Goal: Find contact information: Find contact information

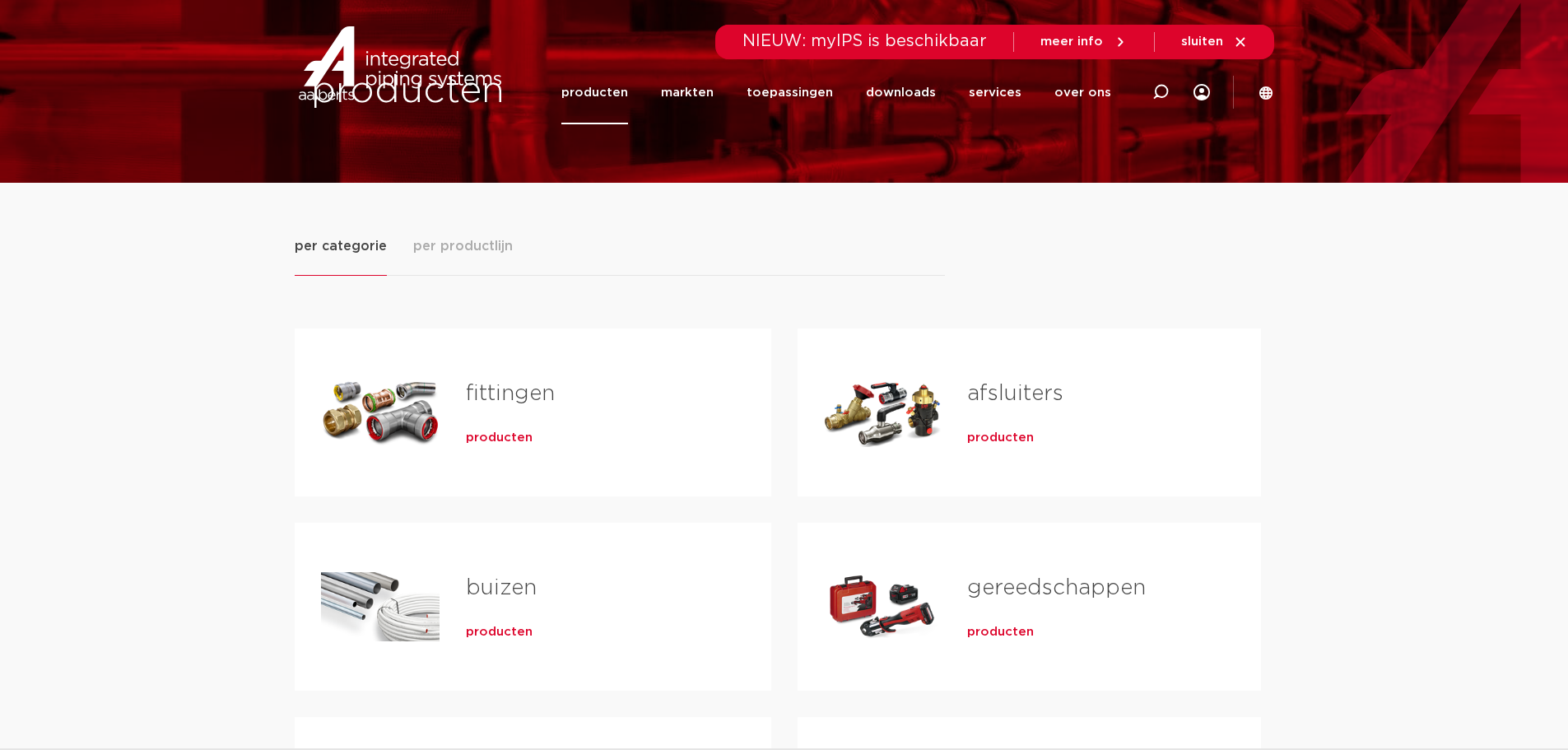
click at [509, 388] on link "fittingen" at bounding box center [510, 393] width 89 height 22
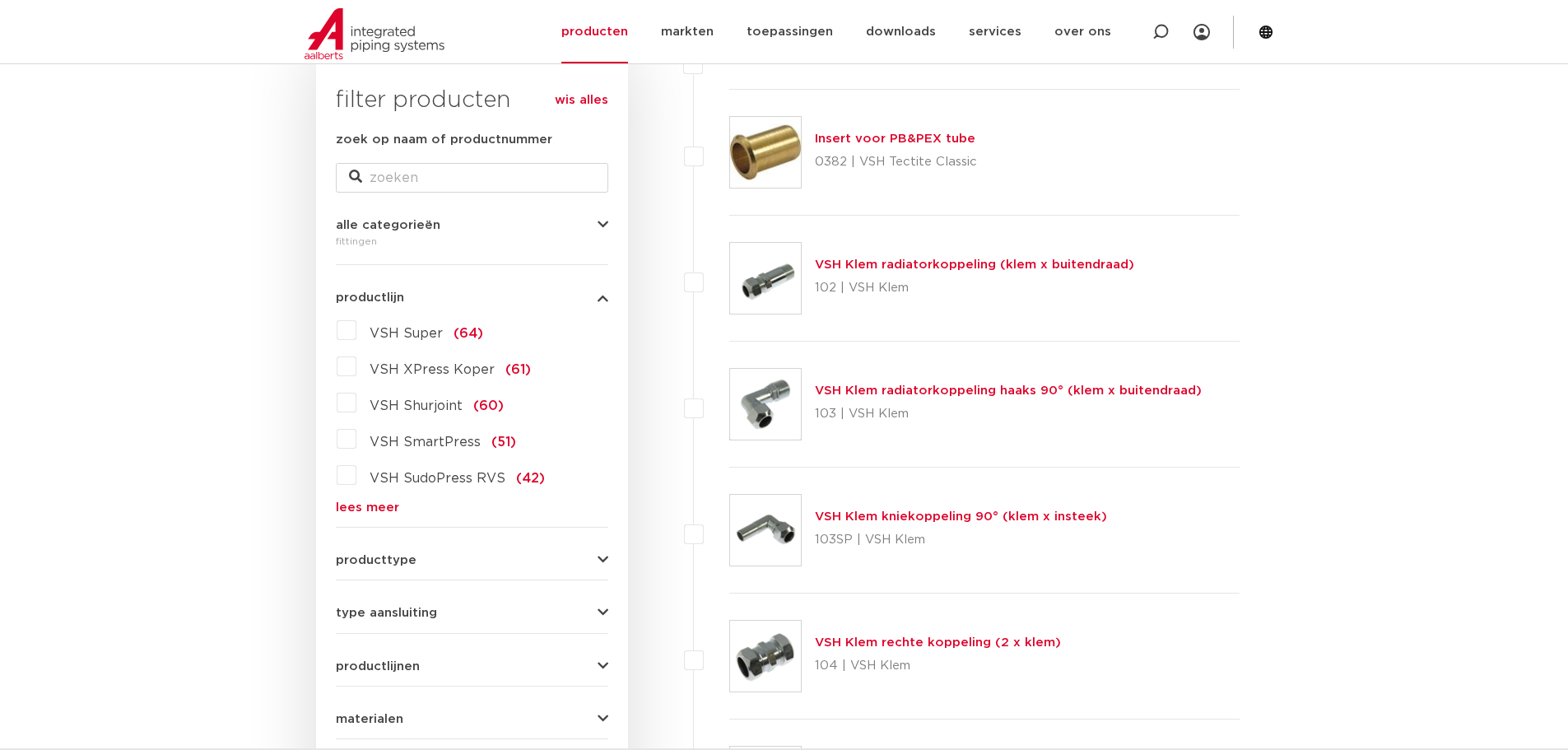
scroll to position [216, 0]
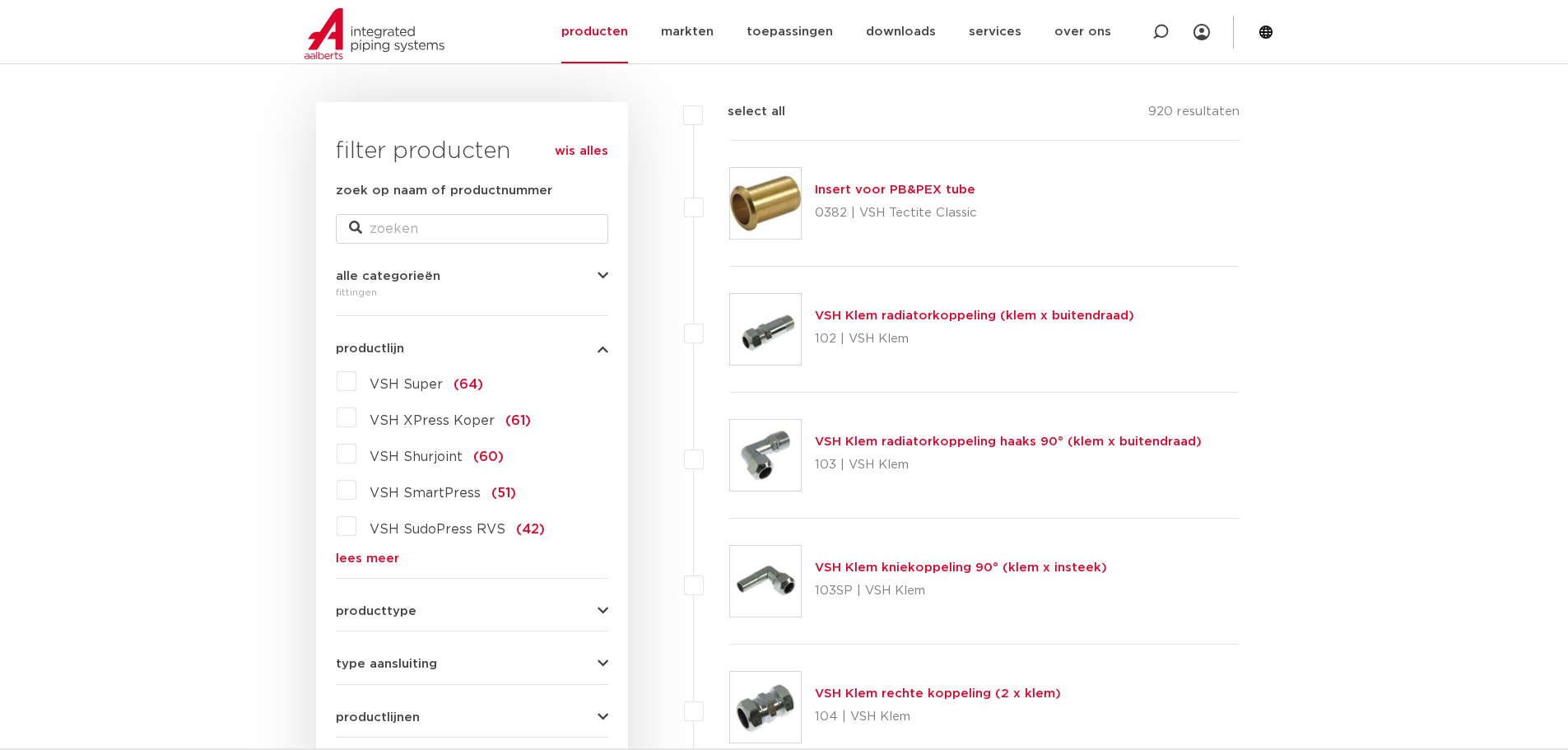
click at [356, 454] on label "VSH Shurjoint (60)" at bounding box center [429, 453] width 147 height 27
click at [0, 0] on input "VSH Shurjoint (60)" at bounding box center [0, 0] width 0 height 0
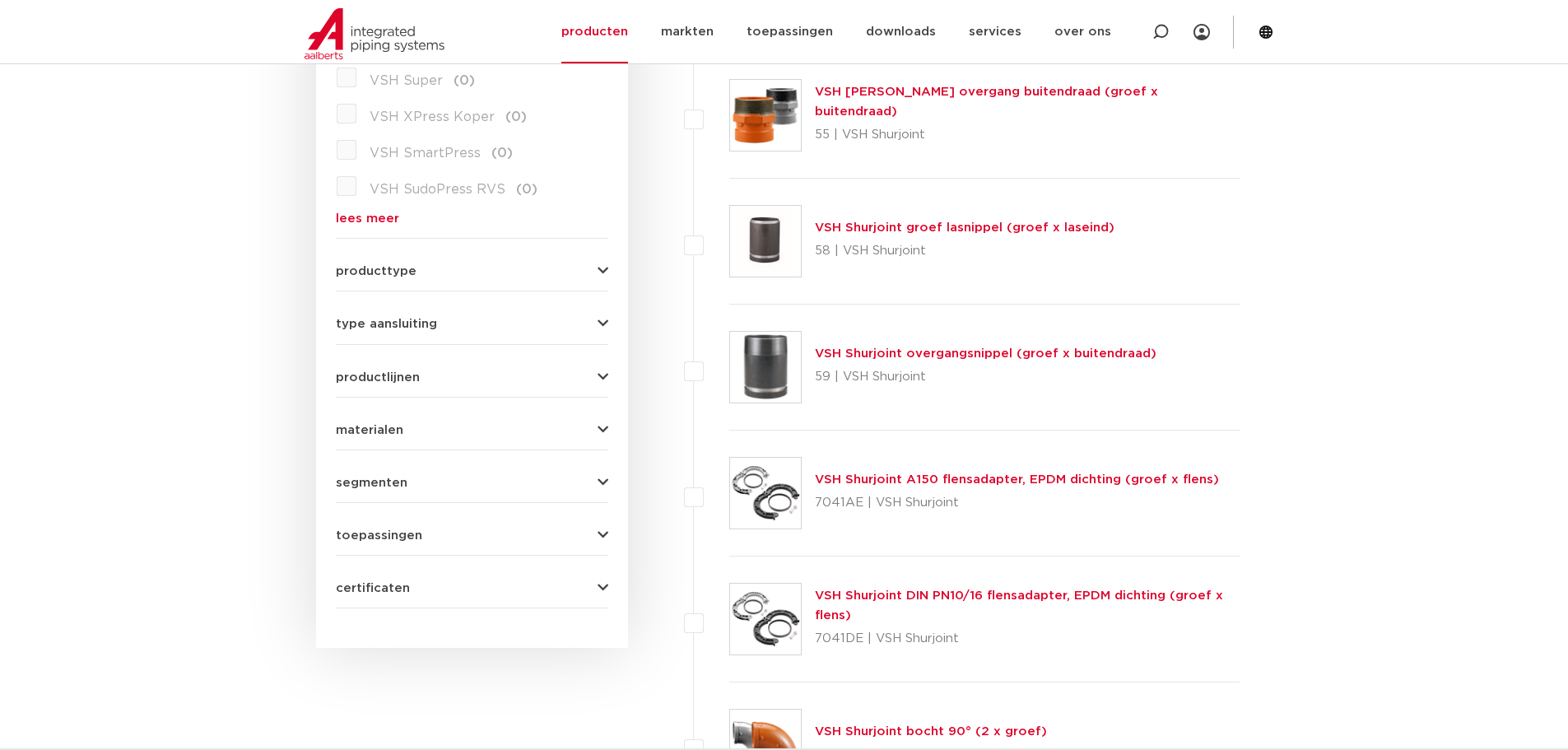
scroll to position [380, 0]
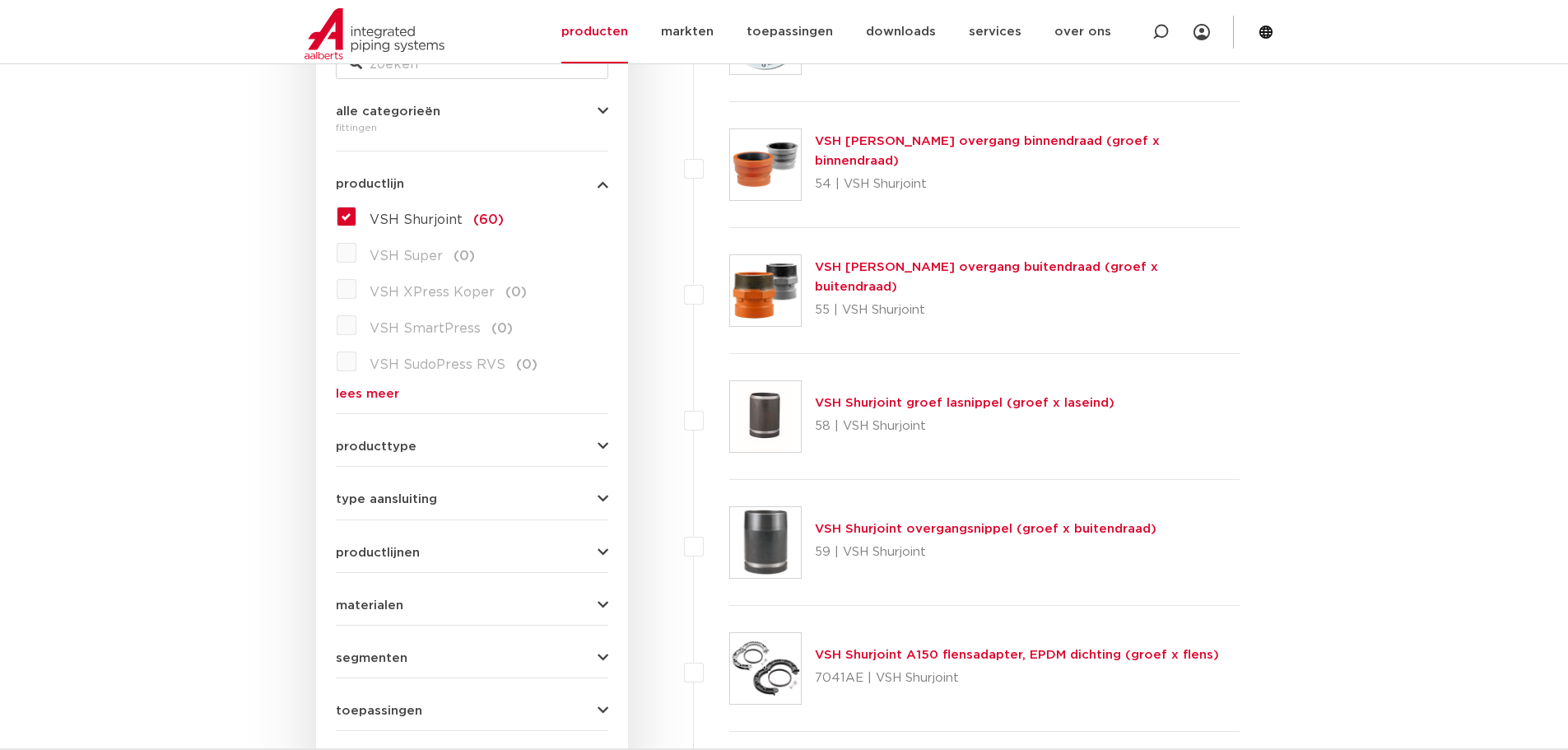
click at [356, 218] on label "VSH Shurjoint (60)" at bounding box center [429, 216] width 147 height 27
click at [0, 0] on input "VSH Shurjoint (60)" at bounding box center [0, 0] width 0 height 0
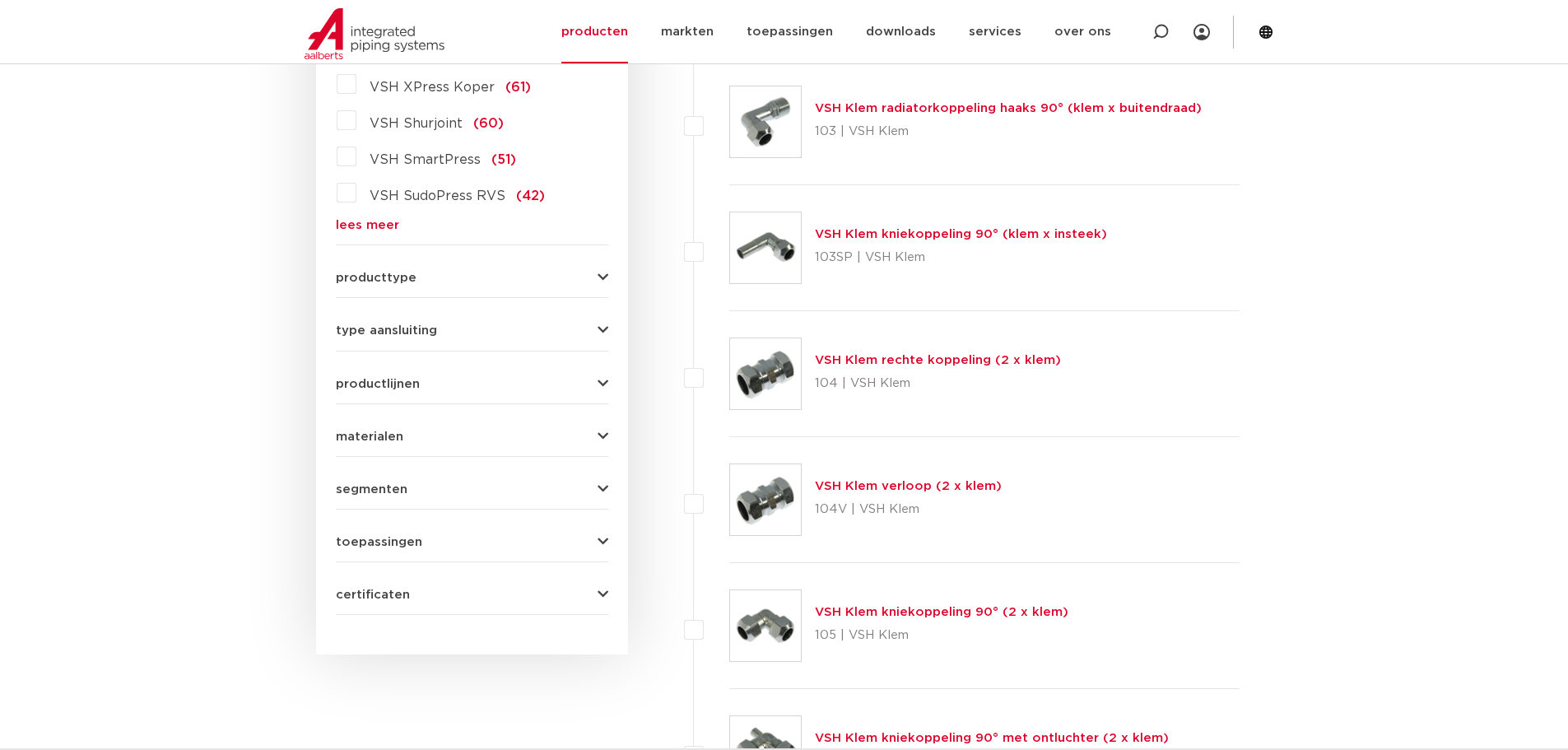
scroll to position [536, 0]
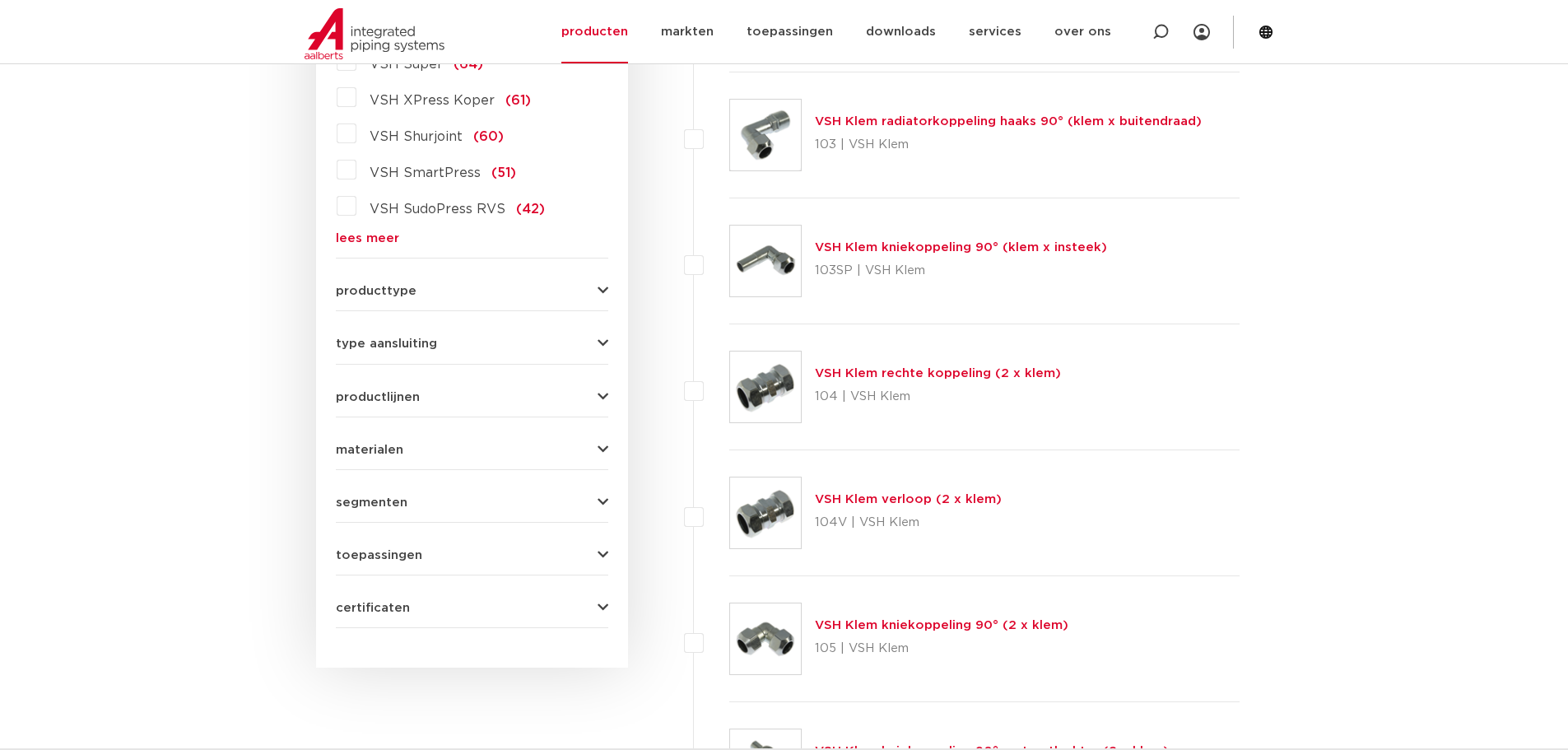
click at [575, 304] on form "zoek op naam of productnummer alle categorieën fittingen fittingen afsluiters b…" at bounding box center [471, 244] width 273 height 767
click at [583, 296] on button "producttype" at bounding box center [471, 291] width 273 height 12
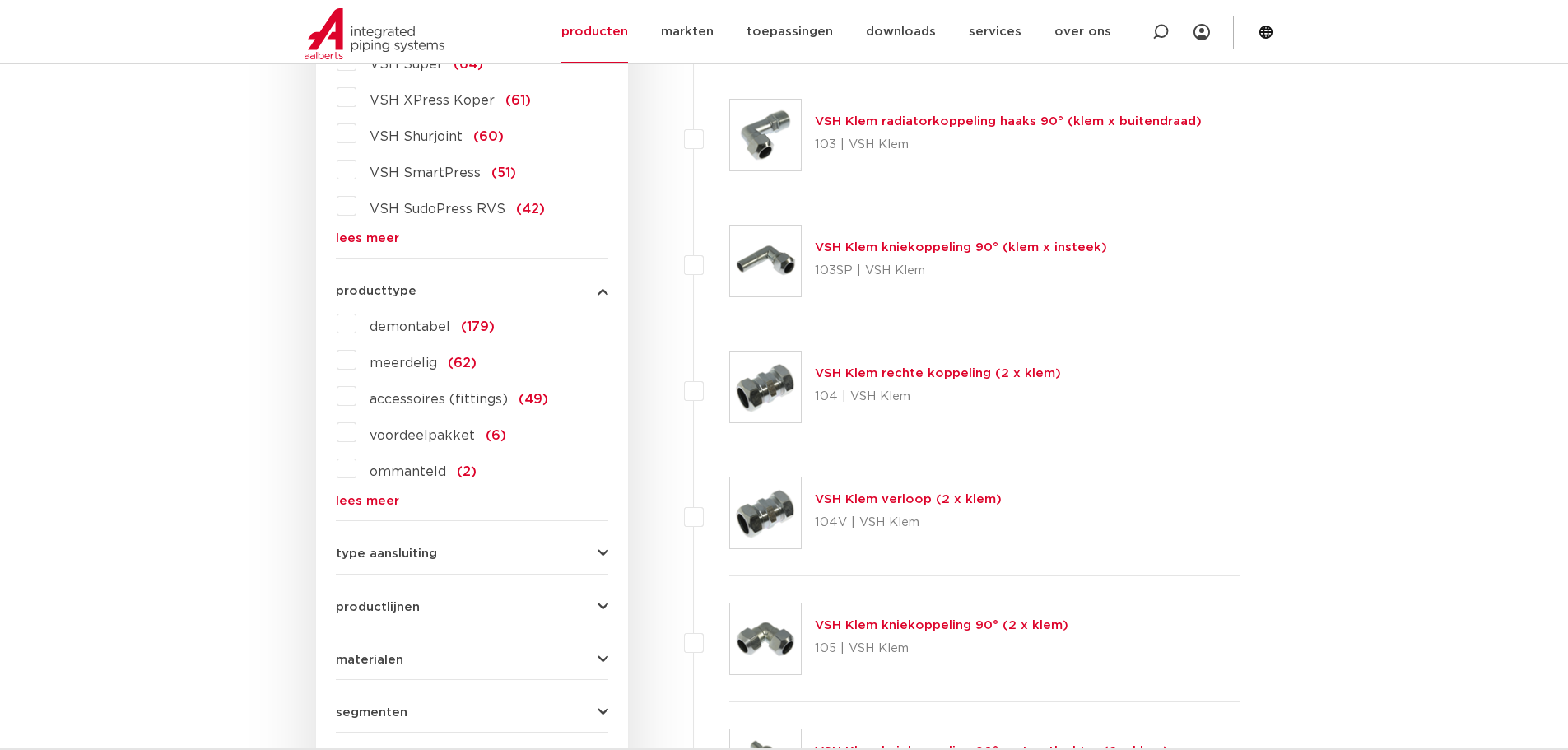
click at [583, 296] on button "producttype" at bounding box center [471, 291] width 273 height 12
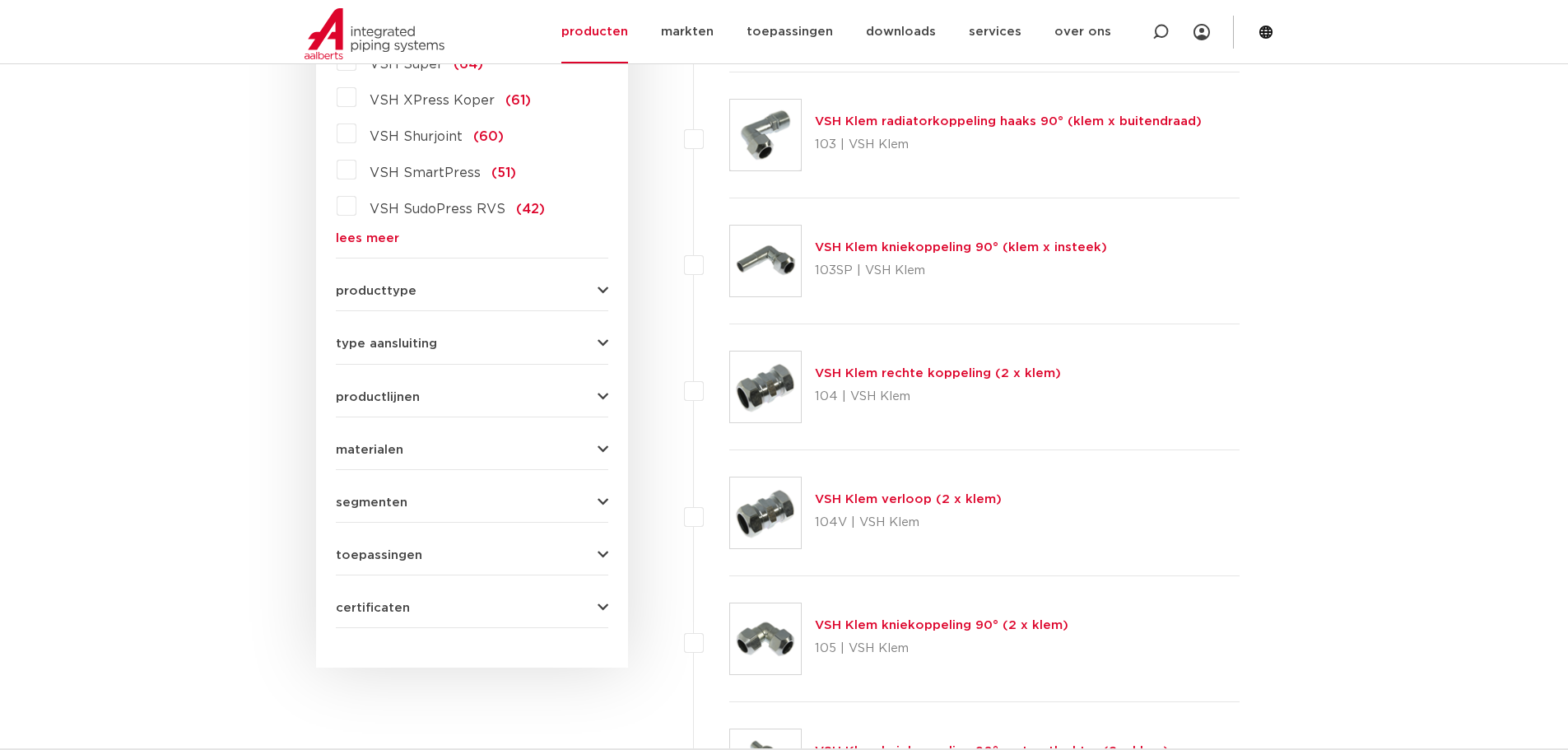
click at [595, 338] on button "type aansluiting" at bounding box center [471, 343] width 273 height 12
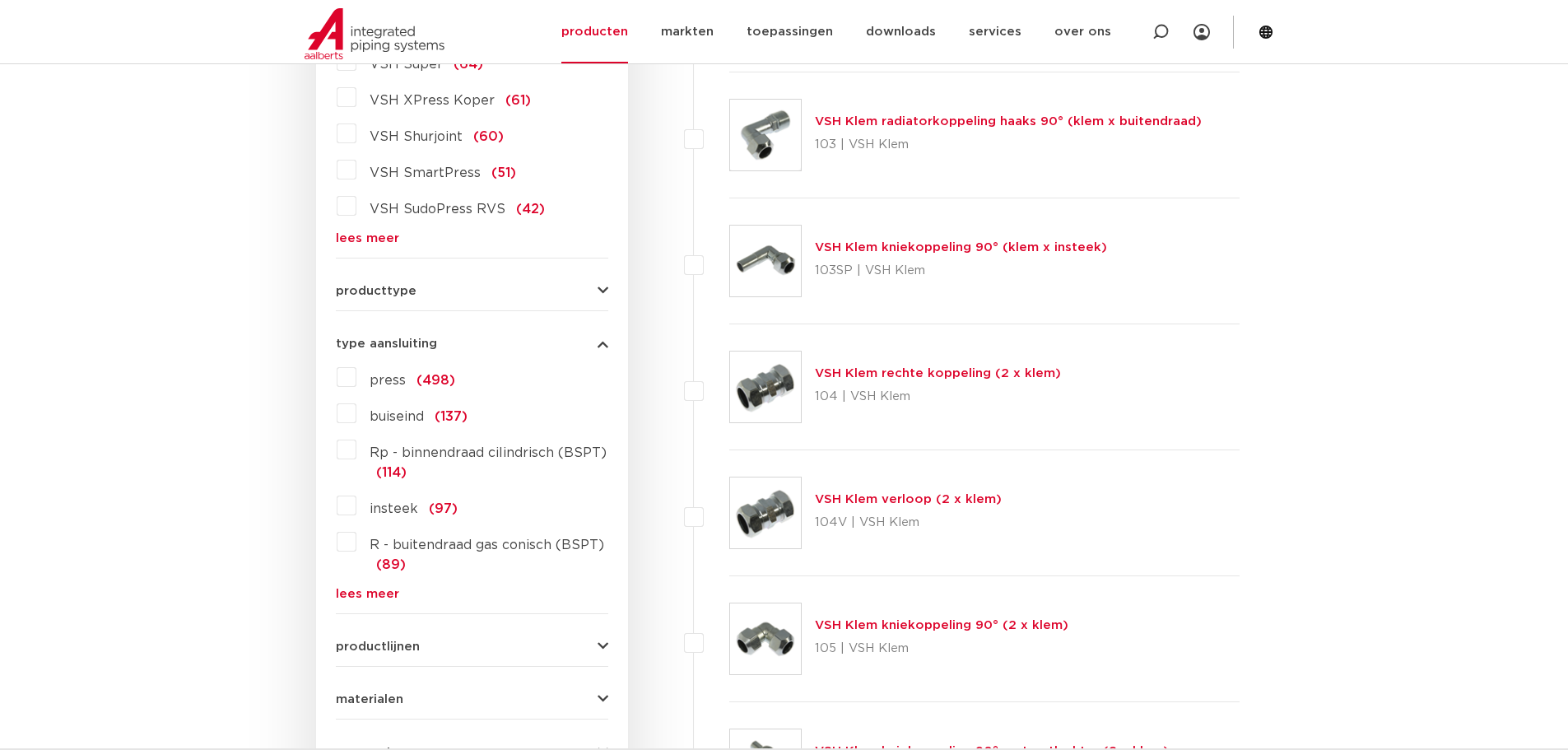
click at [595, 338] on button "type aansluiting" at bounding box center [471, 343] width 273 height 12
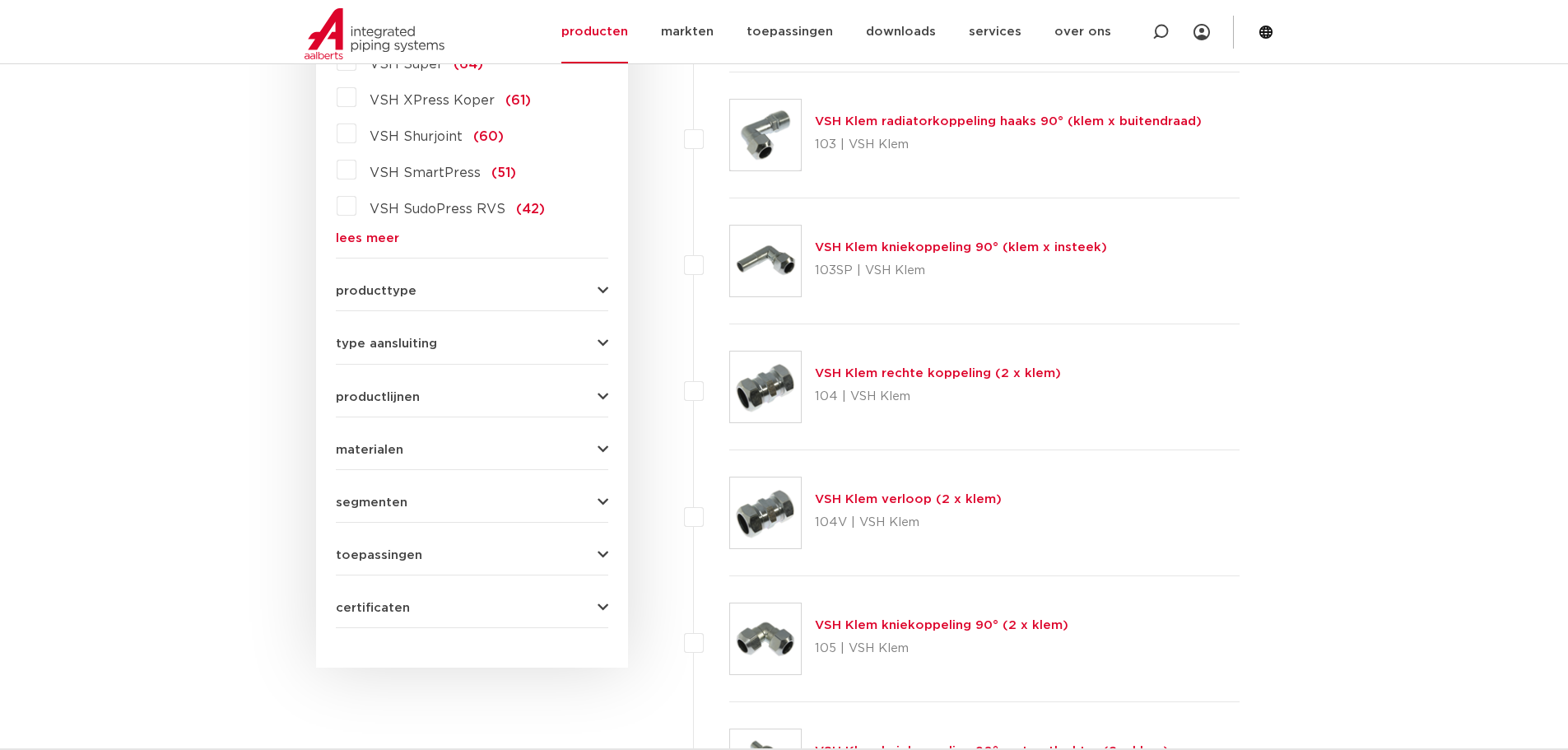
click at [595, 338] on button "type aansluiting" at bounding box center [471, 343] width 273 height 12
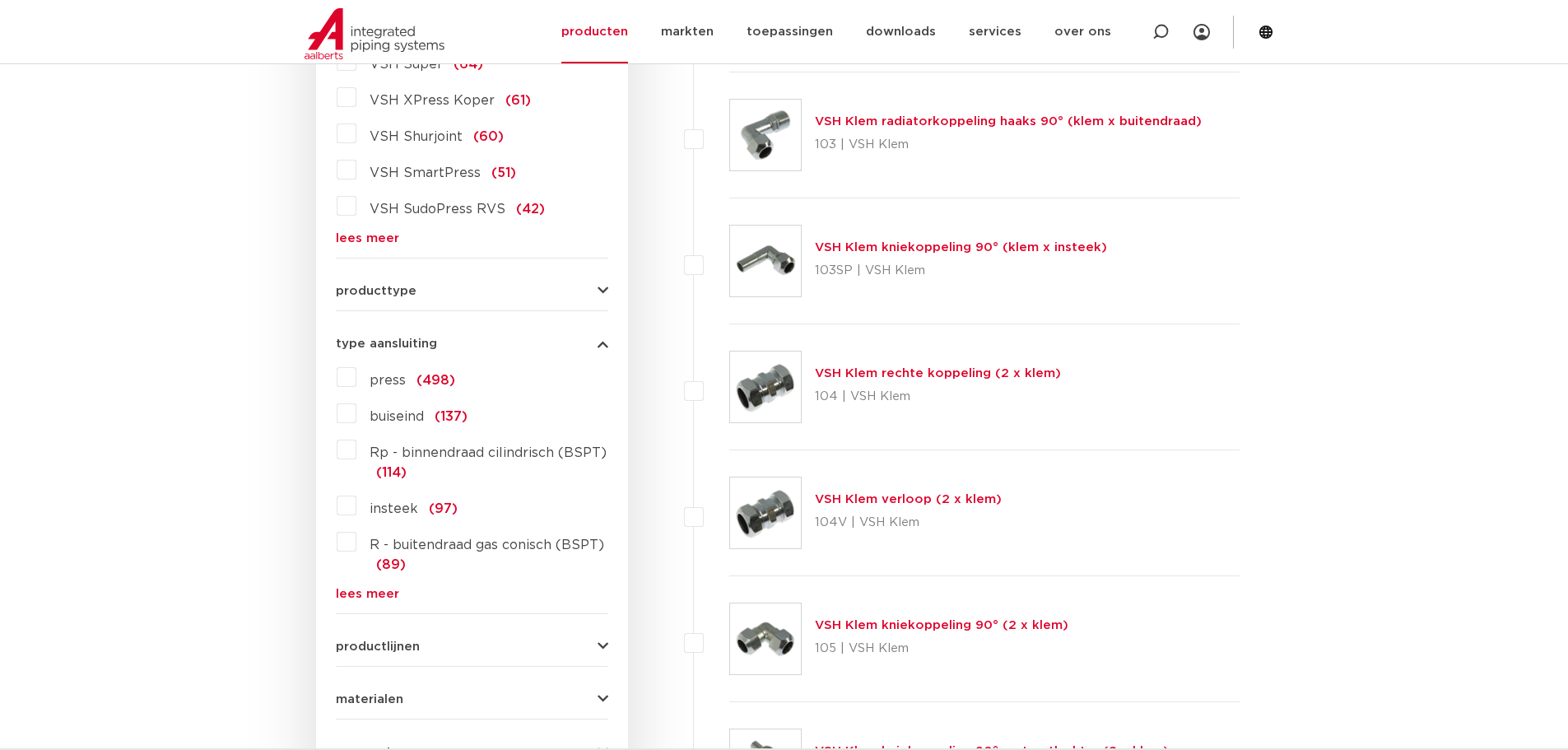
click at [595, 338] on button "type aansluiting" at bounding box center [471, 343] width 273 height 12
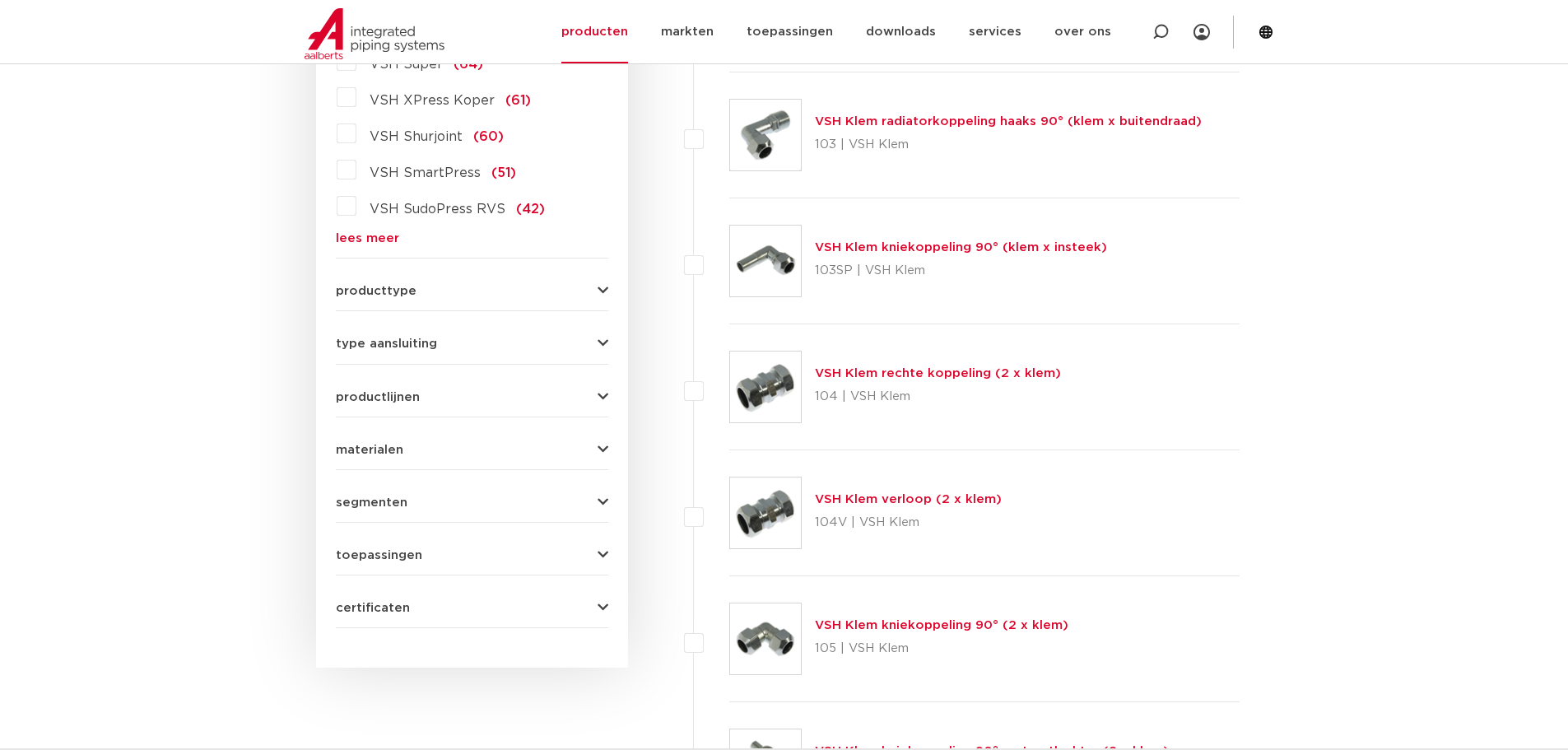
click at [574, 403] on form "zoek op naam of productnummer alle categorieën fittingen fittingen afsluiters b…" at bounding box center [471, 244] width 273 height 767
click at [586, 396] on button "productlijnen" at bounding box center [471, 397] width 273 height 12
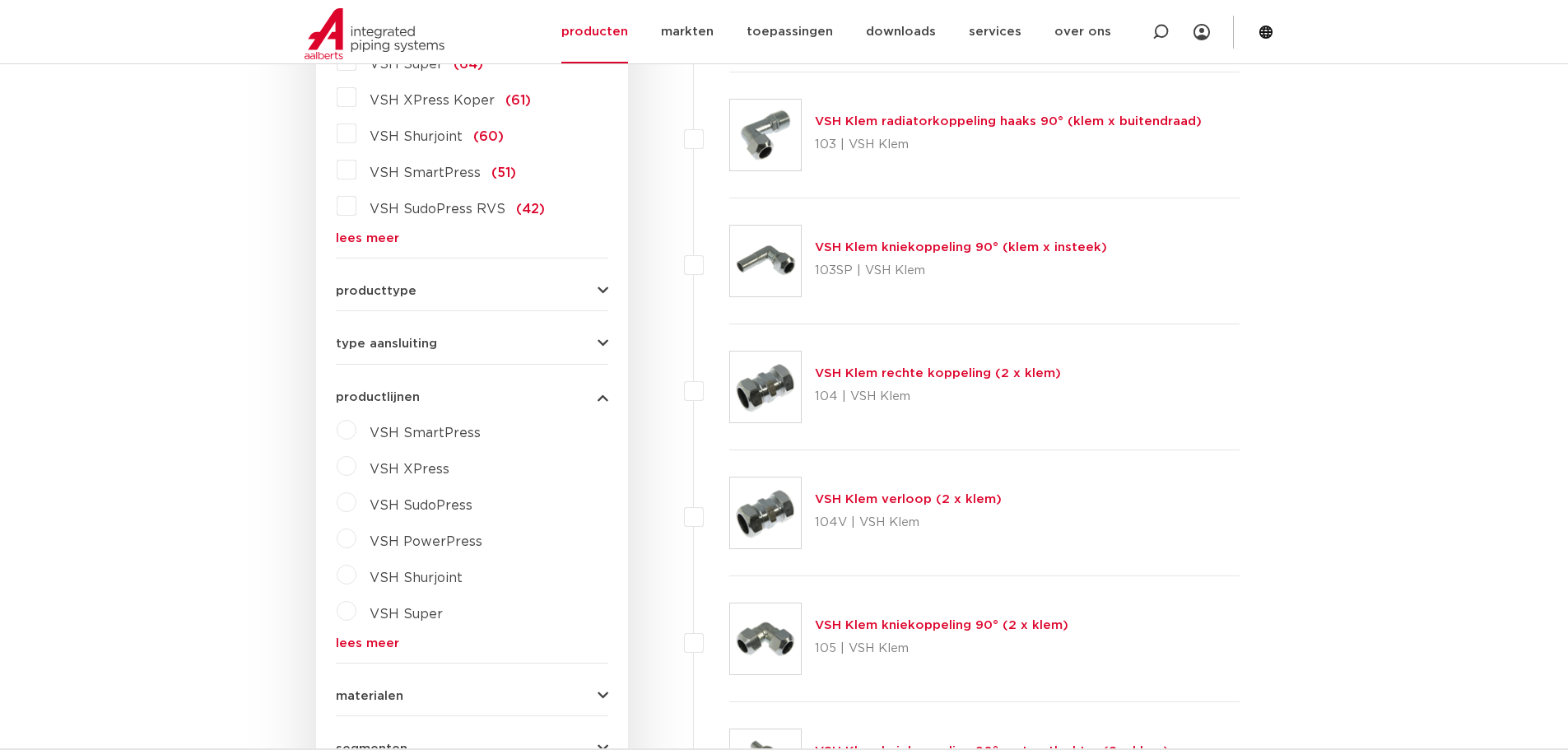
click at [356, 425] on label "VSH SmartPress" at bounding box center [418, 429] width 124 height 27
click at [356, 468] on label "VSH XPress" at bounding box center [403, 465] width 93 height 27
click at [412, 485] on div "VSH SmartPress maak een keuze VSH SmartPress afsluiters VSH SmartPress fittinge…" at bounding box center [471, 551] width 273 height 270
click at [440, 495] on select "maak een keuze VSH XPress RVS 304 fittingen VSH XPress Staalverzinkt fittingen …" at bounding box center [487, 507] width 235 height 37
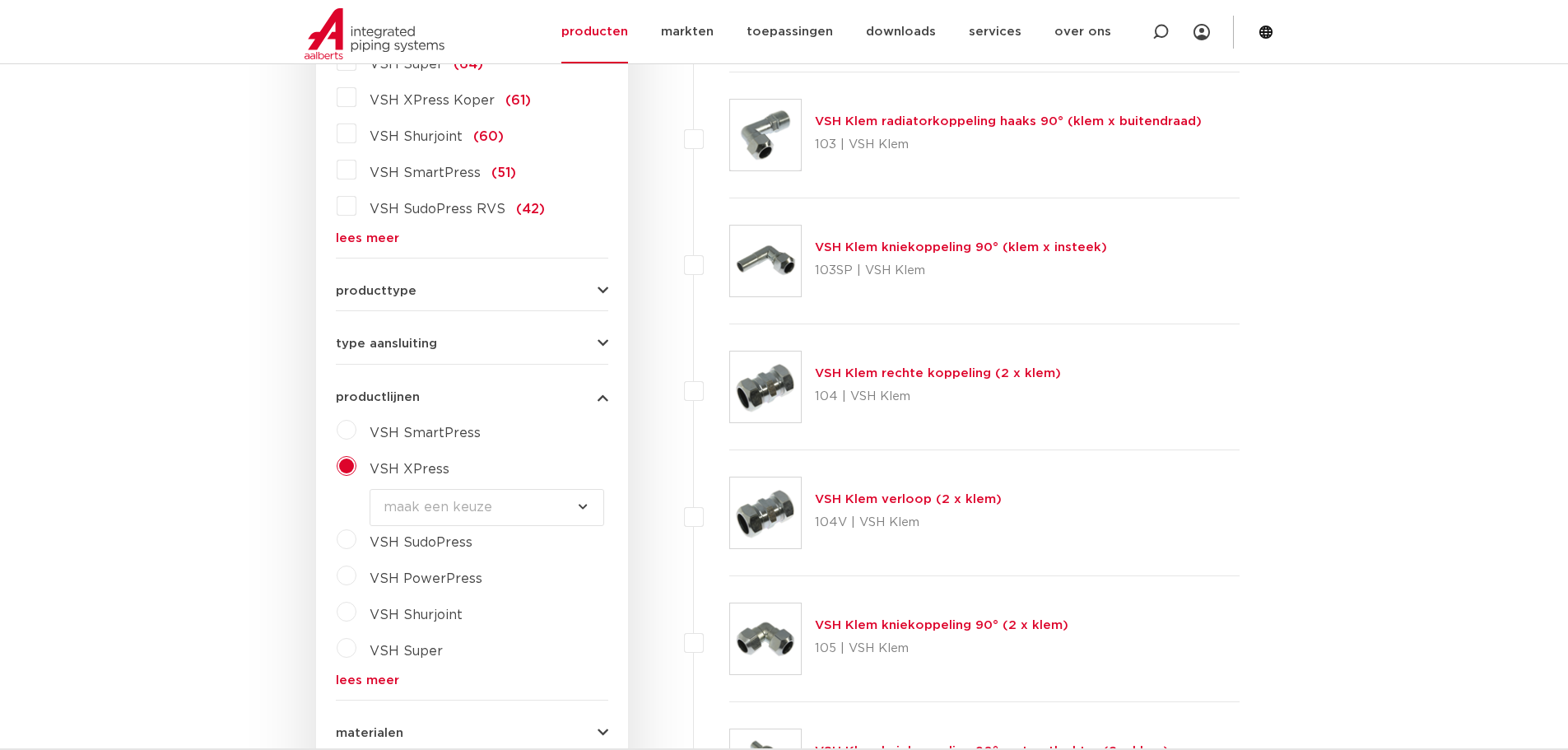
select select "4407"
click at [370, 489] on select "maak een keuze VSH XPress RVS 304 fittingen VSH XPress Staalverzinkt fittingen …" at bounding box center [487, 507] width 235 height 37
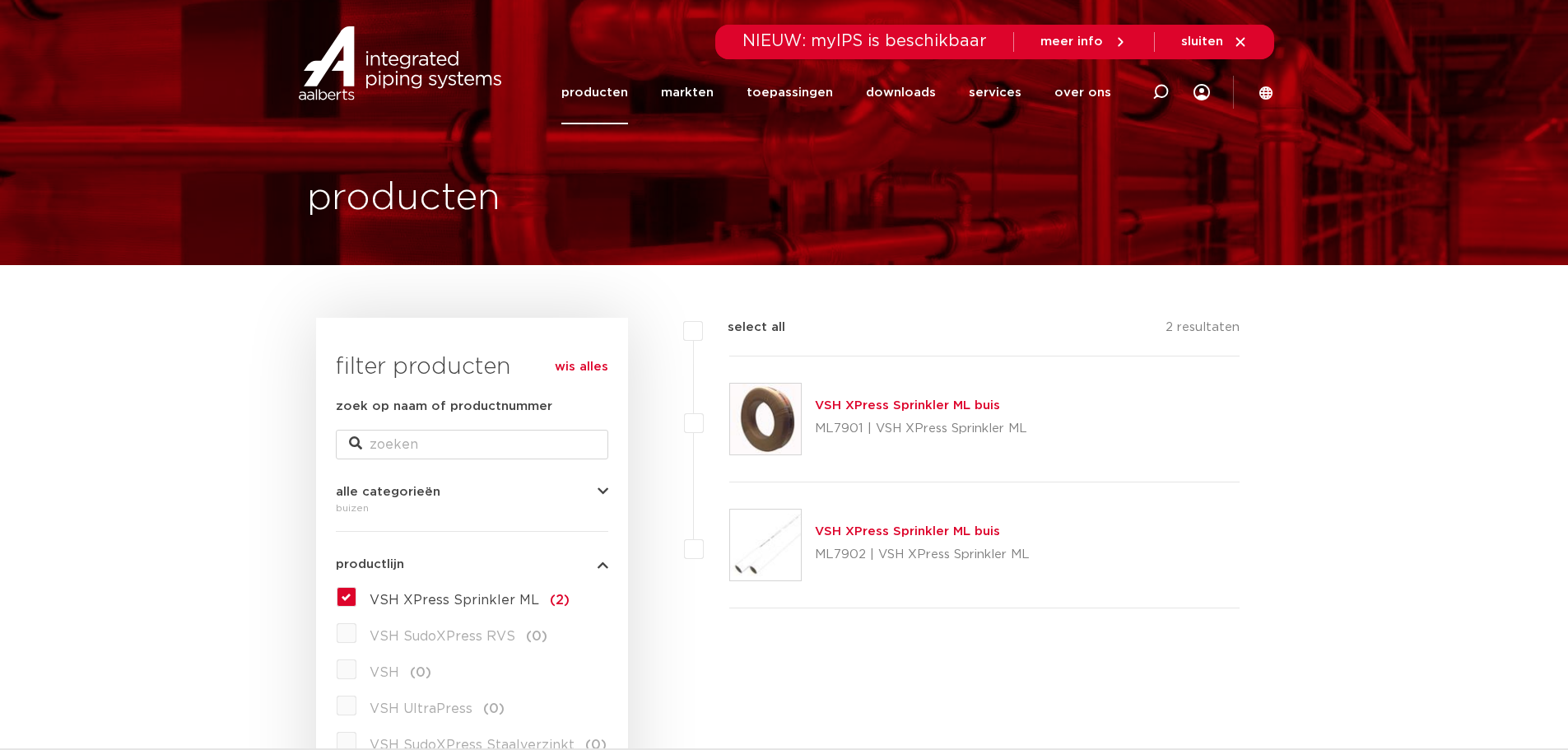
click at [628, 117] on link "producten" at bounding box center [595, 93] width 67 height 64
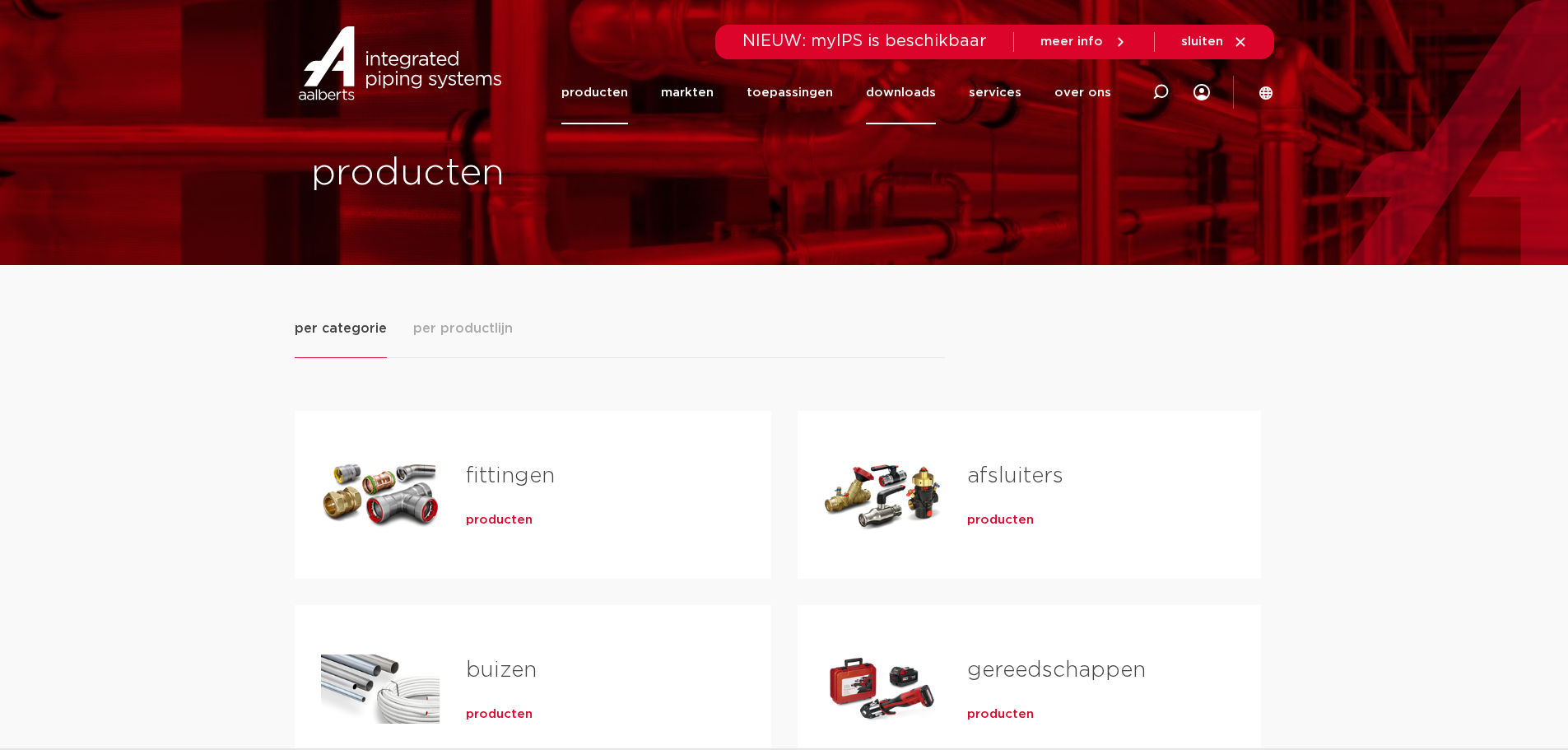
click at [874, 96] on link "downloads" at bounding box center [901, 93] width 70 height 64
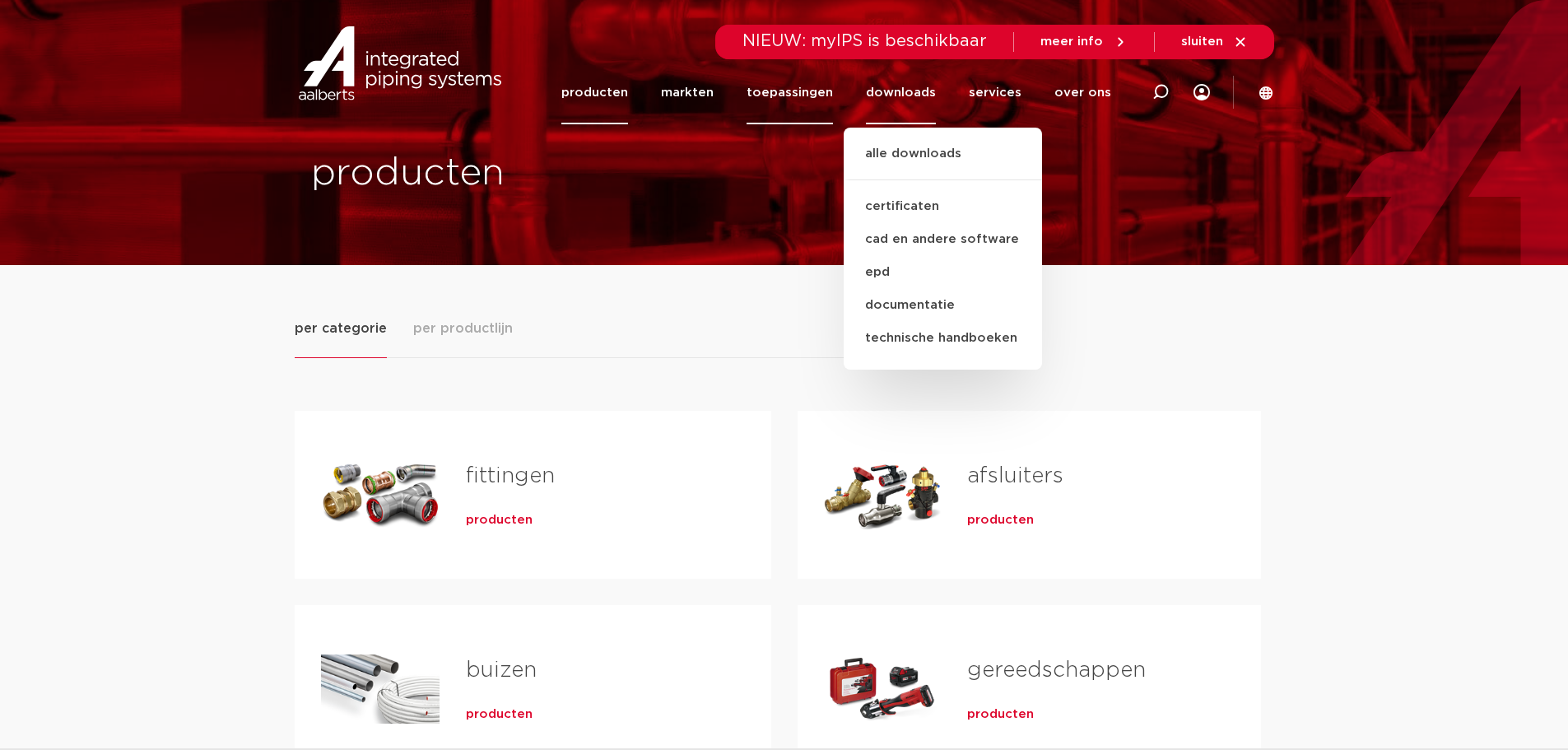
click at [793, 89] on link "toepassingen" at bounding box center [790, 93] width 86 height 64
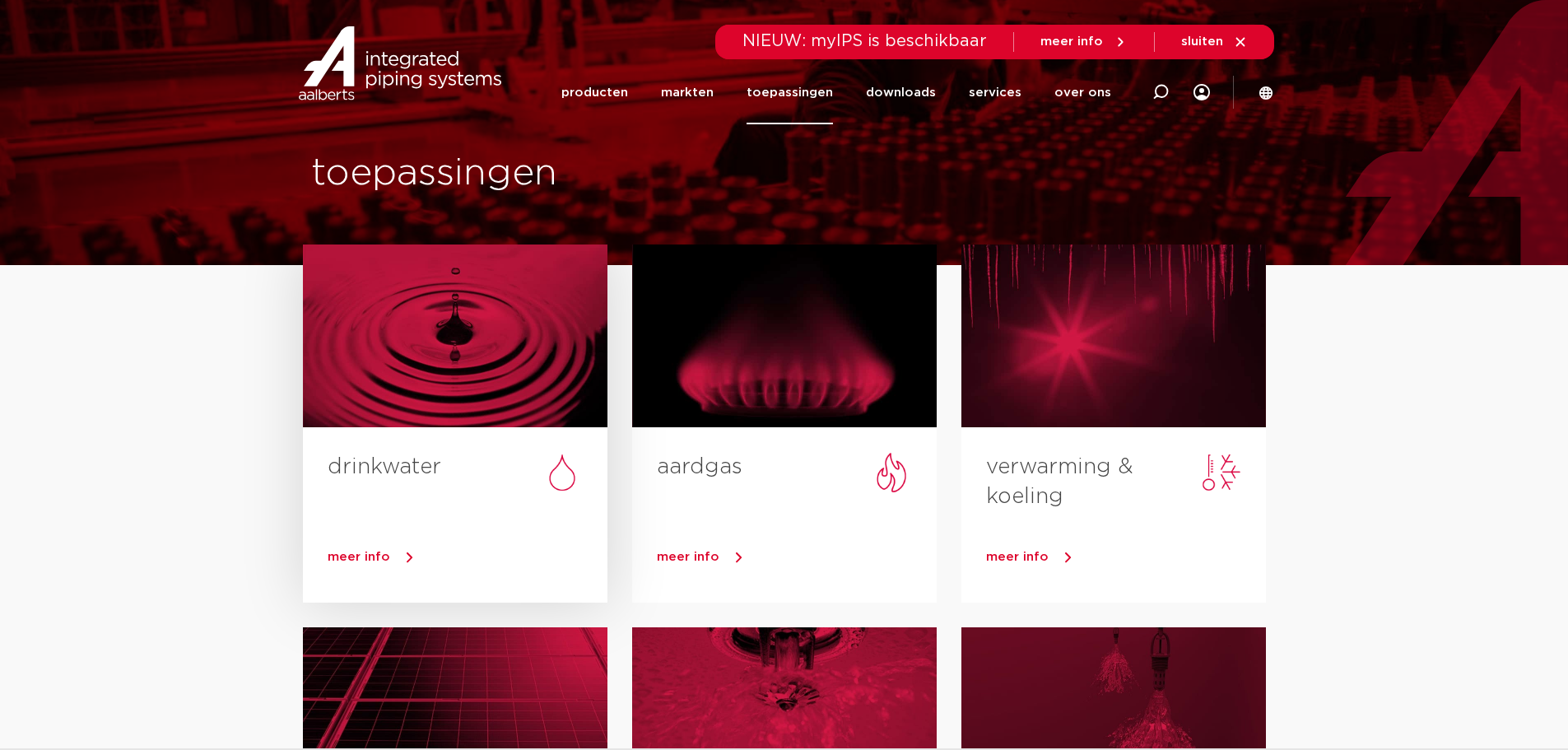
click at [390, 387] on div at bounding box center [455, 335] width 304 height 182
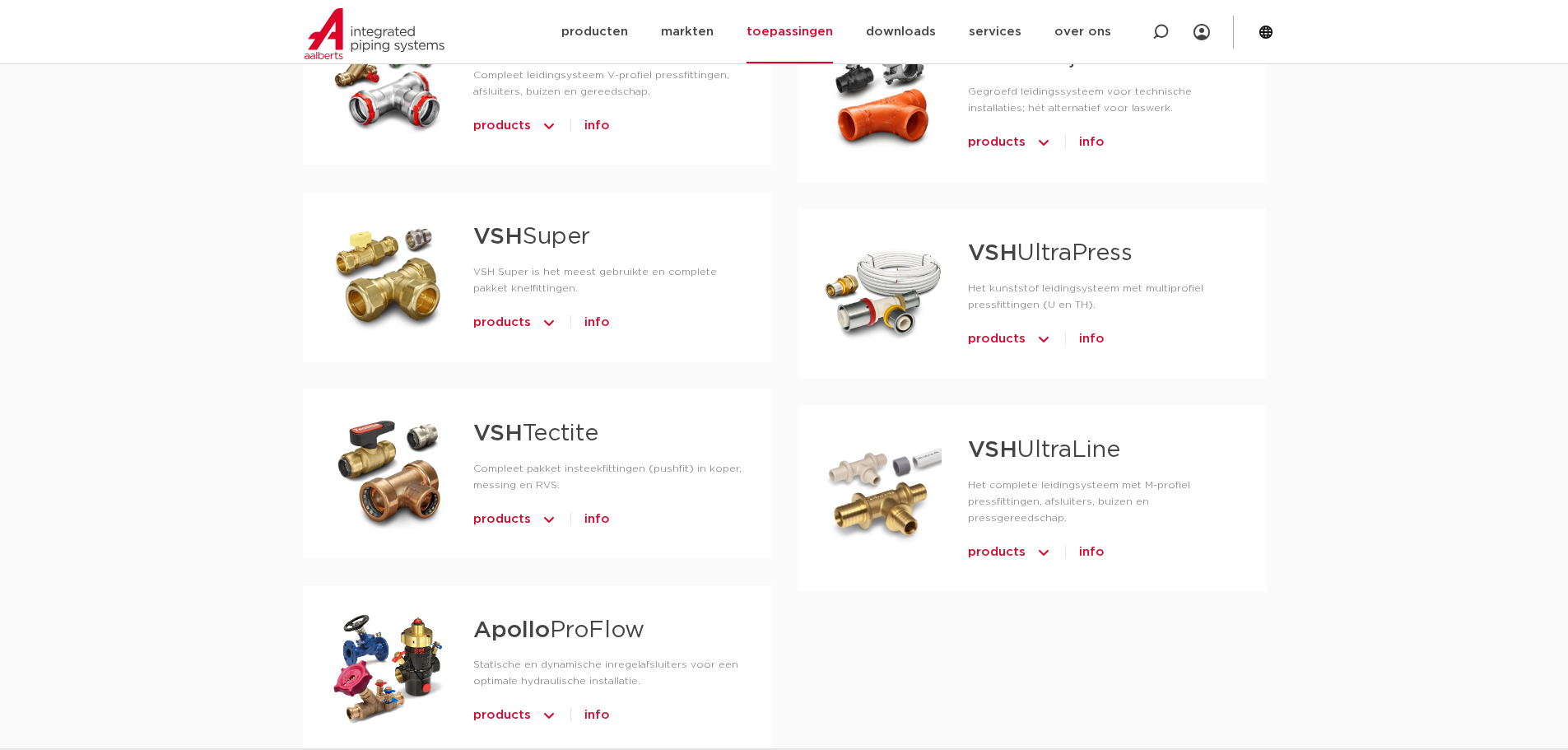
scroll to position [1234, 0]
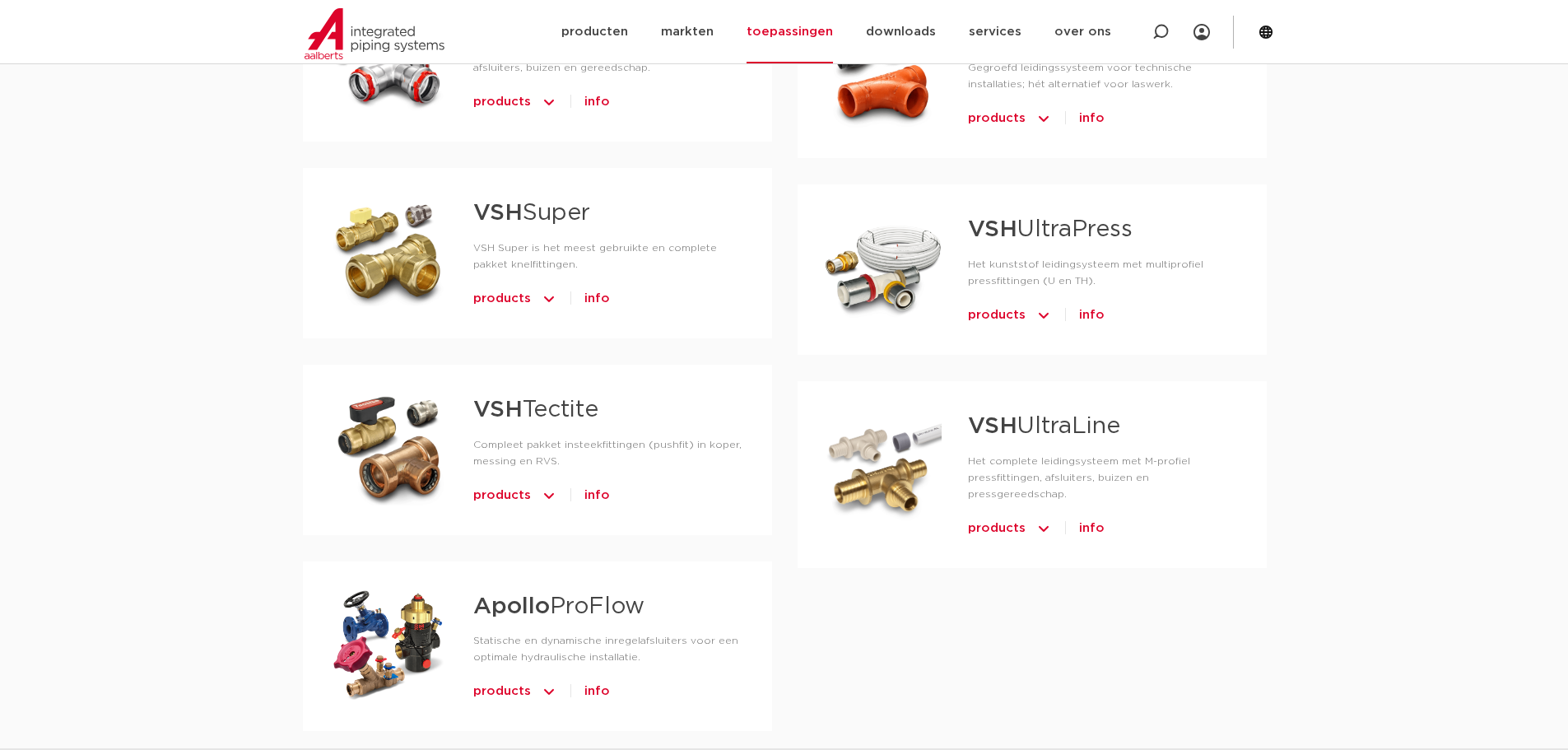
click at [523, 219] on link "VSH Super" at bounding box center [532, 212] width 117 height 23
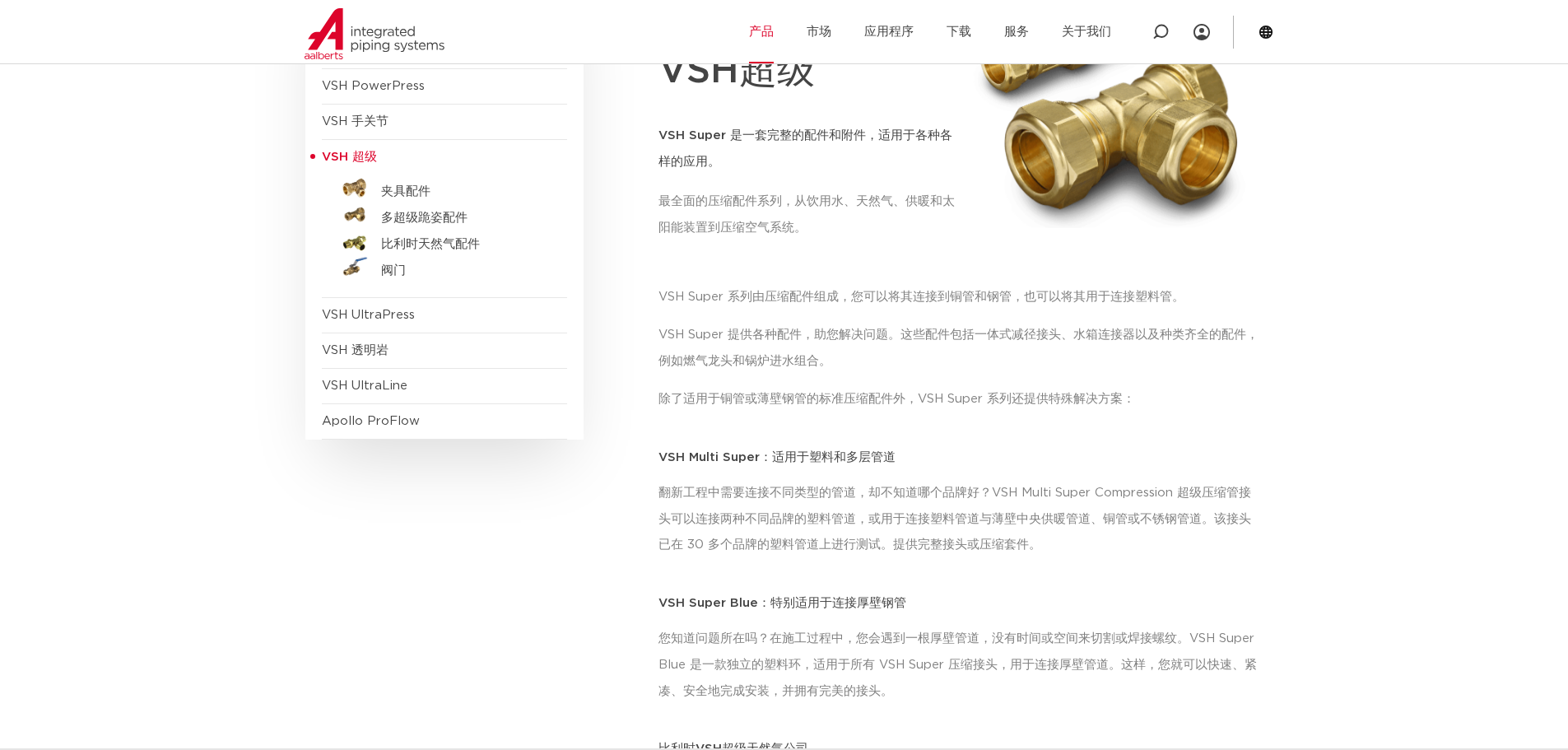
scroll to position [164, 0]
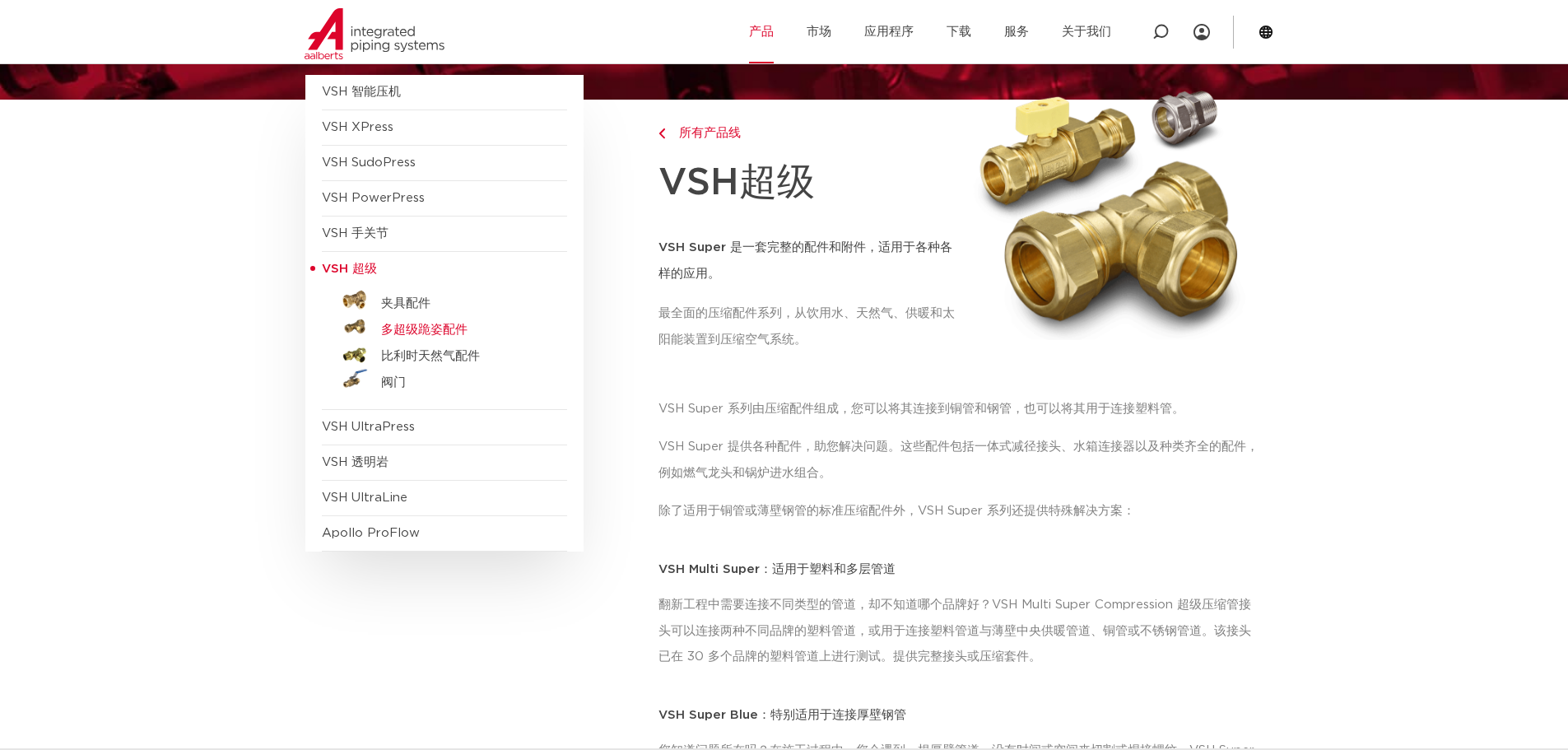
click at [404, 323] on font "多超级跪姿配件" at bounding box center [424, 329] width 86 height 12
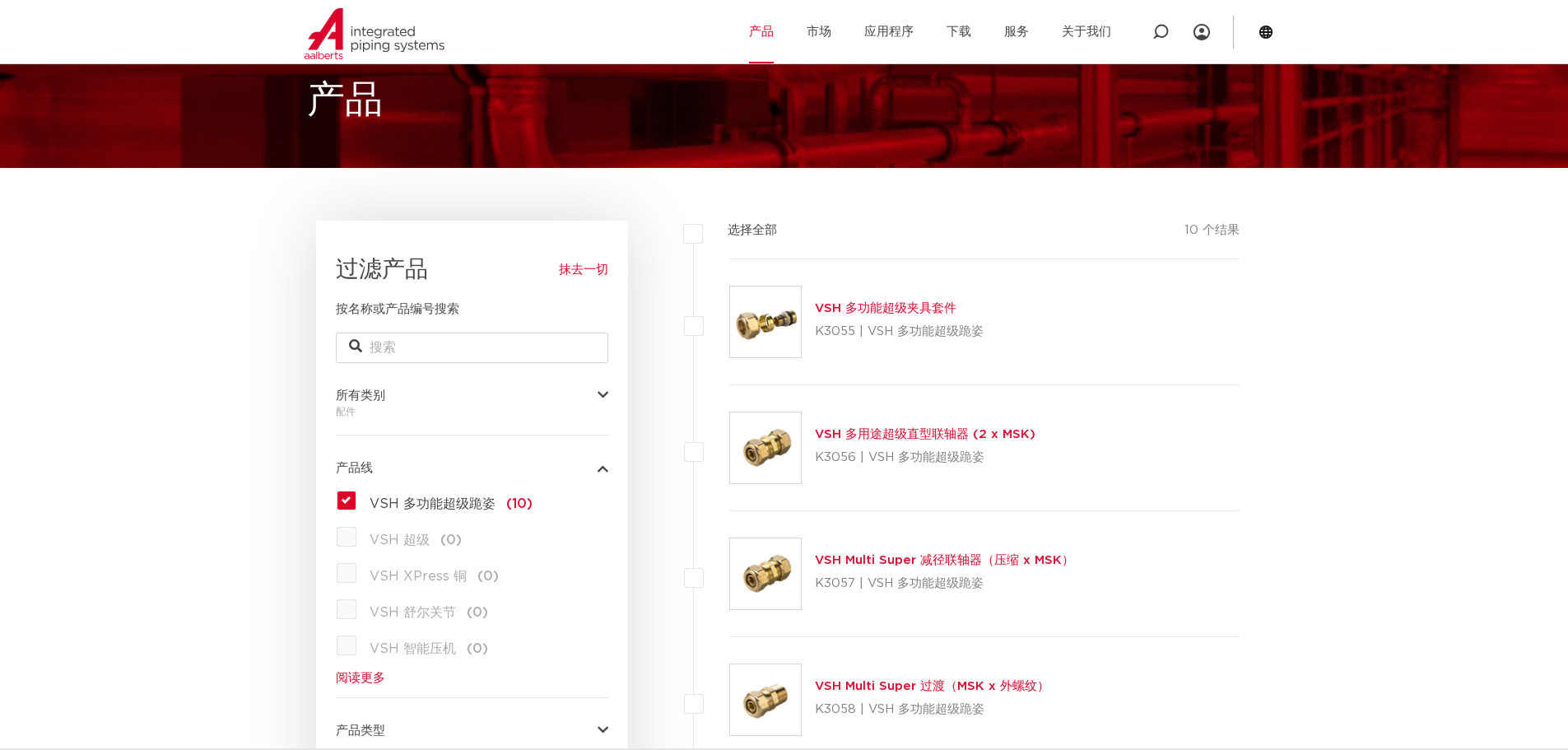
scroll to position [83, 0]
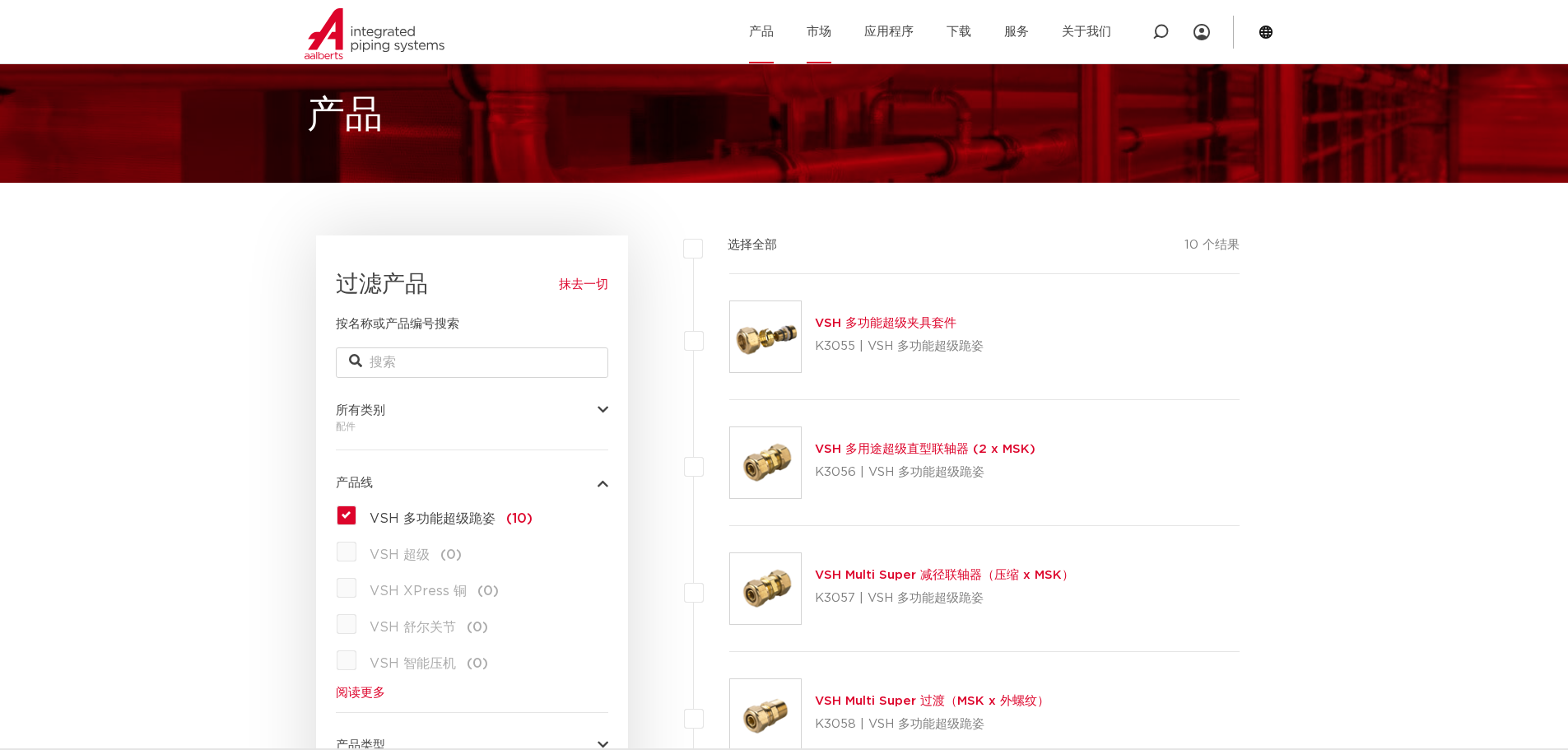
click at [818, 40] on link "市场" at bounding box center [819, 32] width 25 height 64
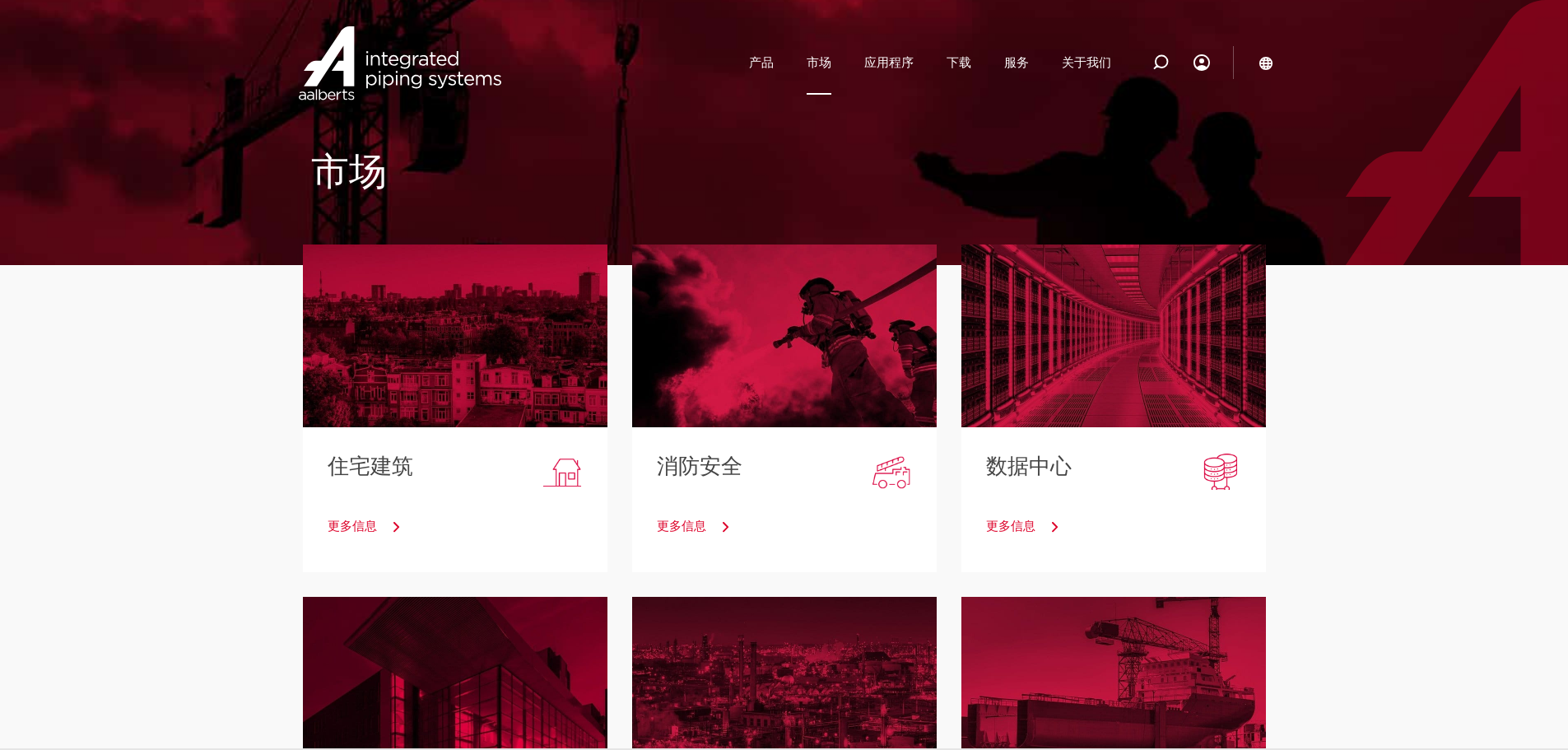
drag, startPoint x: 1322, startPoint y: 390, endPoint x: 45, endPoint y: 430, distance: 1277.6
click at [754, 74] on link "产品" at bounding box center [761, 63] width 25 height 64
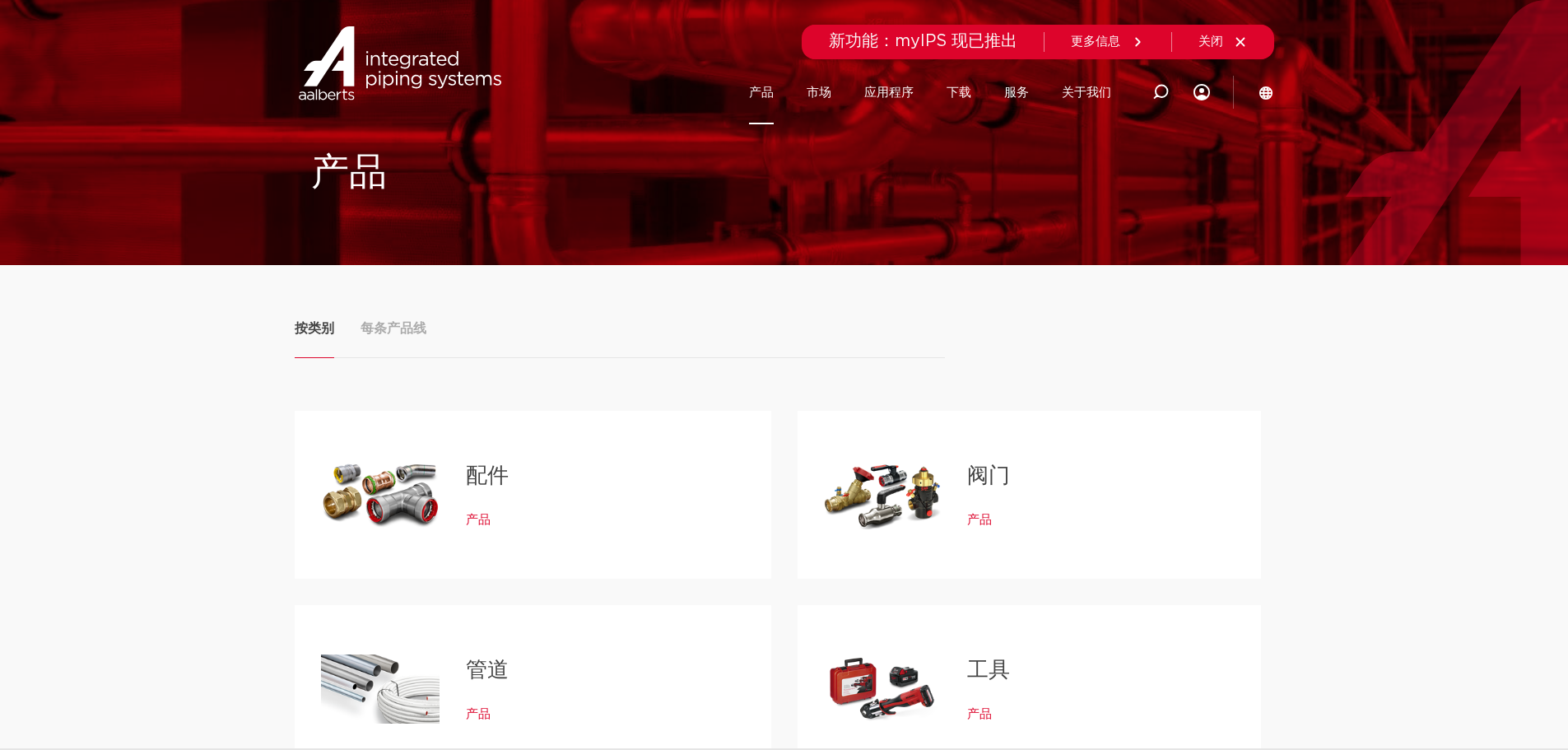
click at [487, 479] on font "配件" at bounding box center [488, 476] width 43 height 22
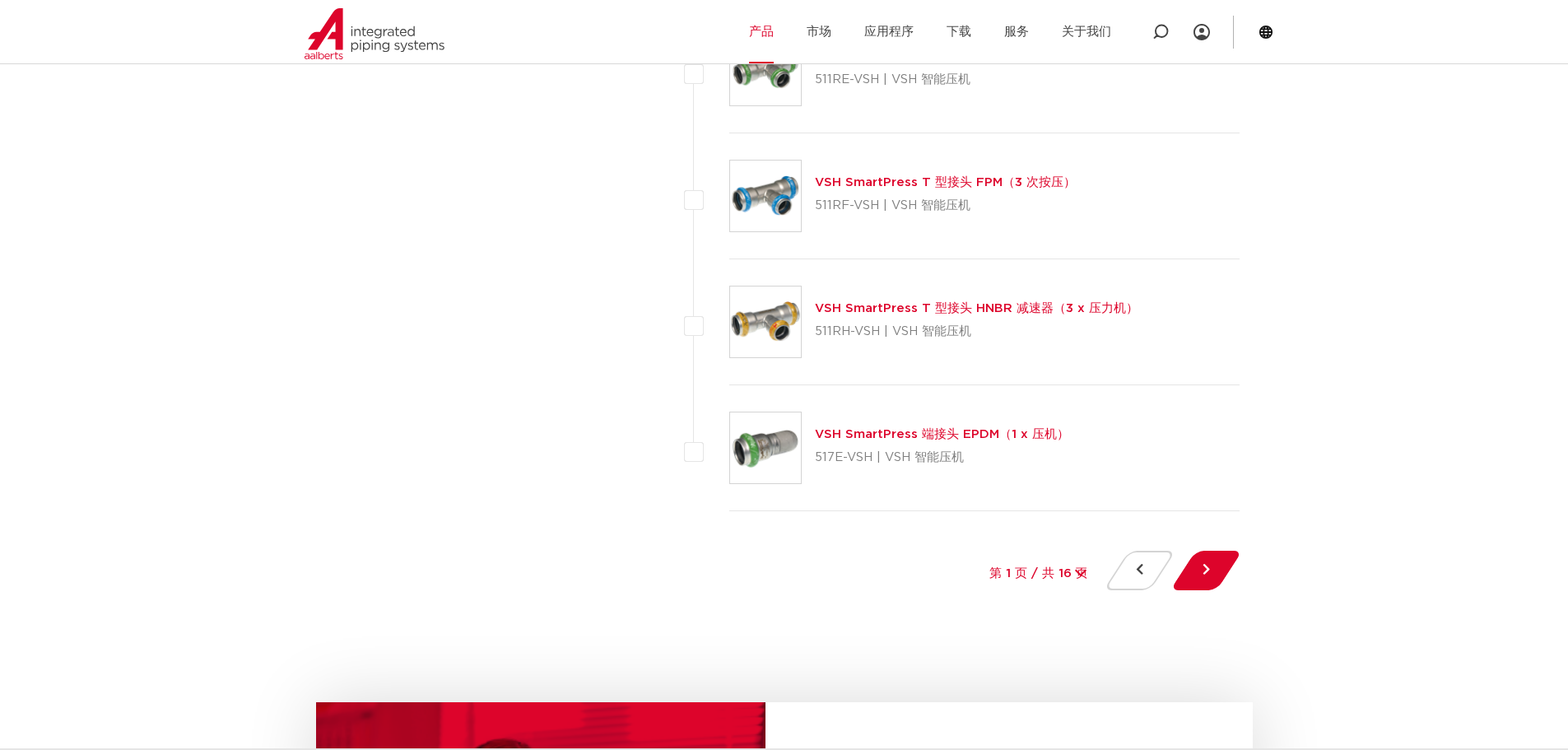
scroll to position [7407, 0]
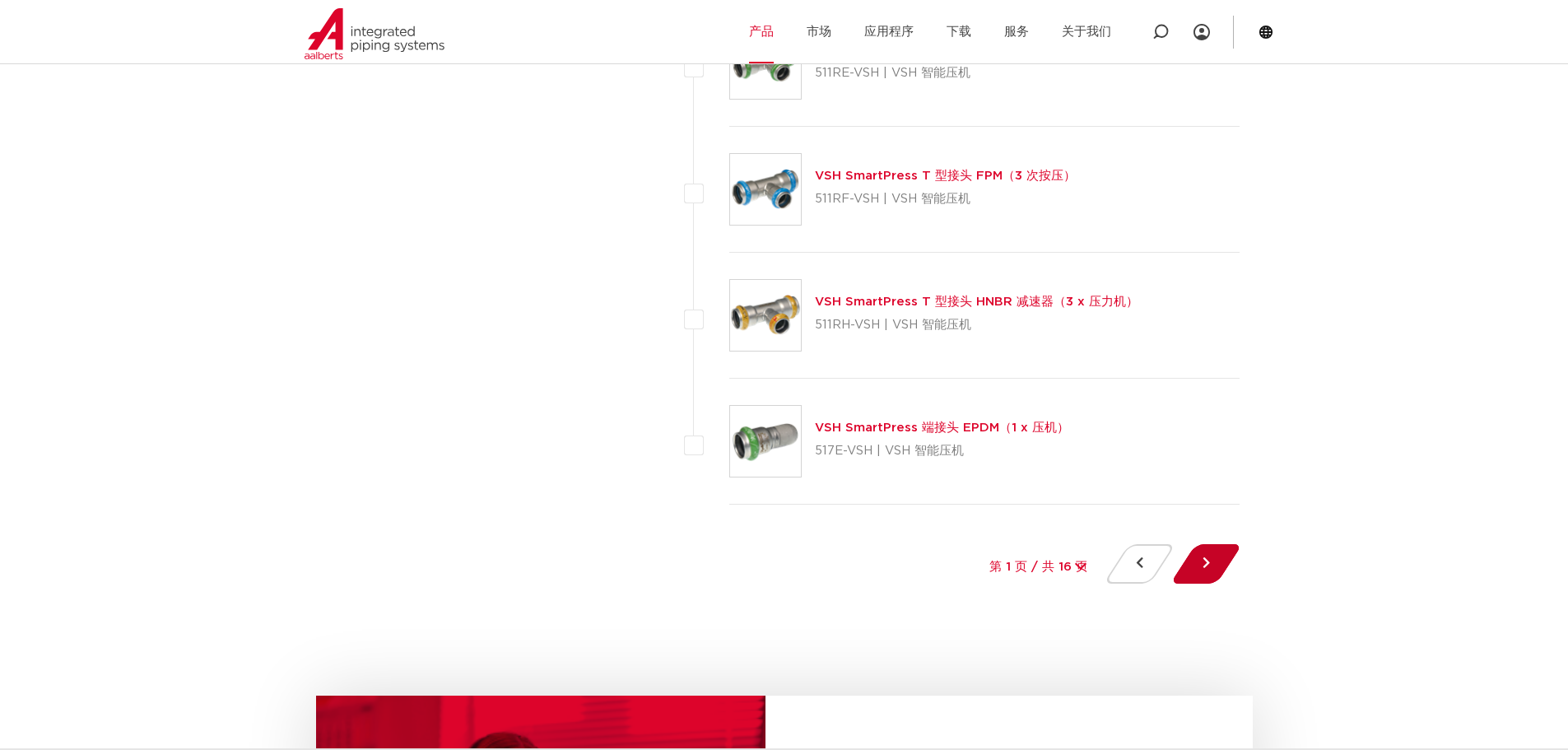
click at [1217, 574] on button at bounding box center [1206, 564] width 47 height 40
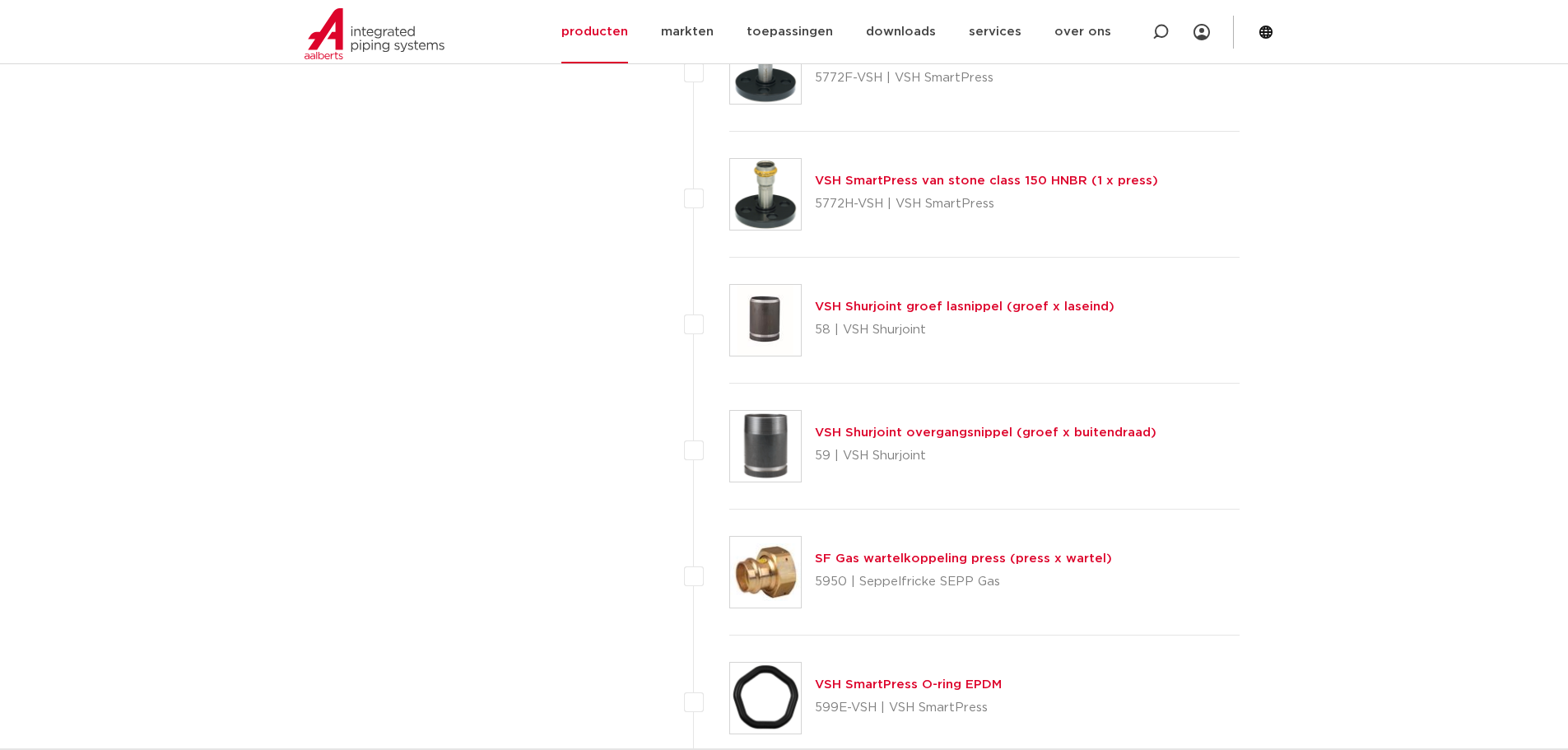
scroll to position [2880, 0]
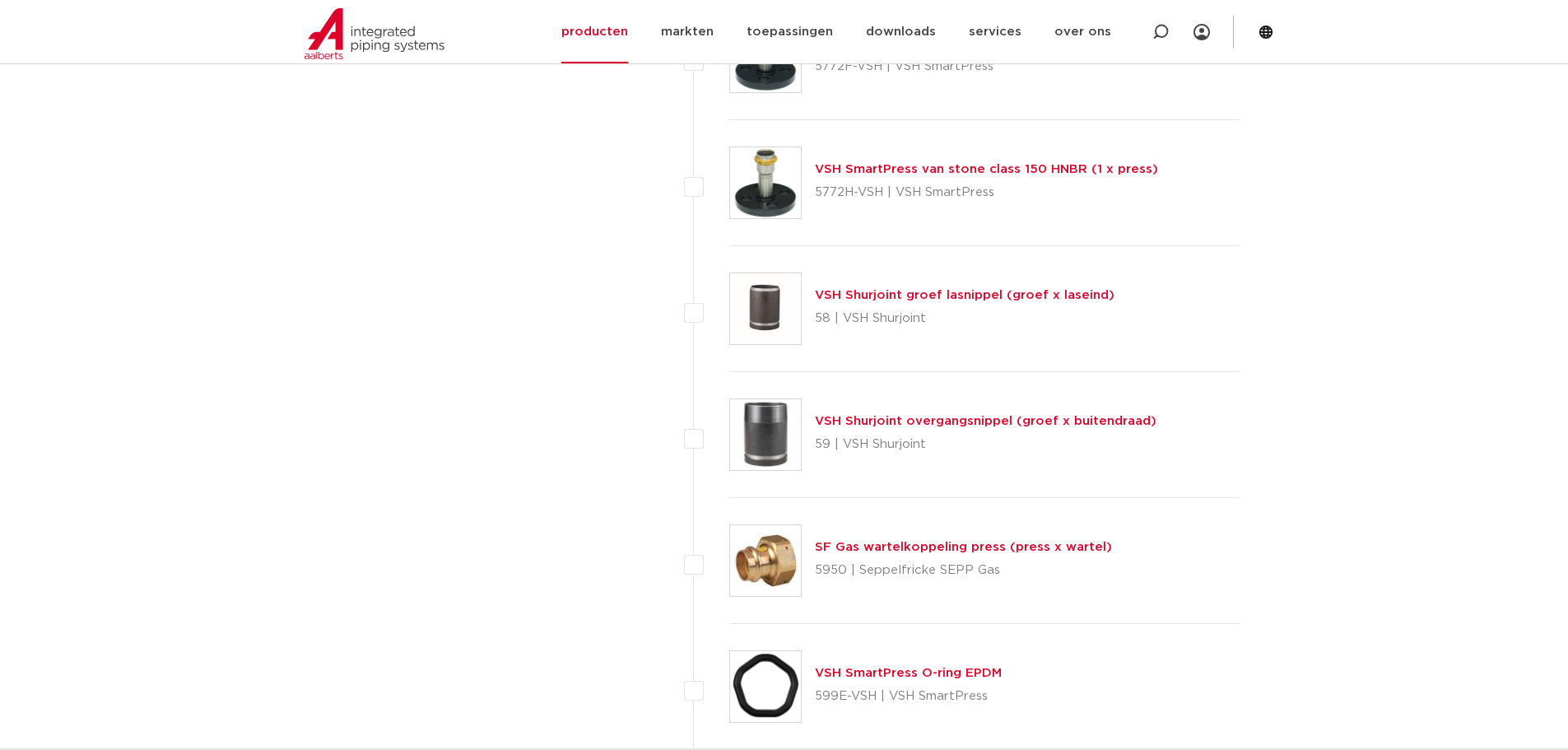
click at [931, 542] on link "SF Gas wartelkoppeling press (press x wartel)" at bounding box center [962, 547] width 297 height 12
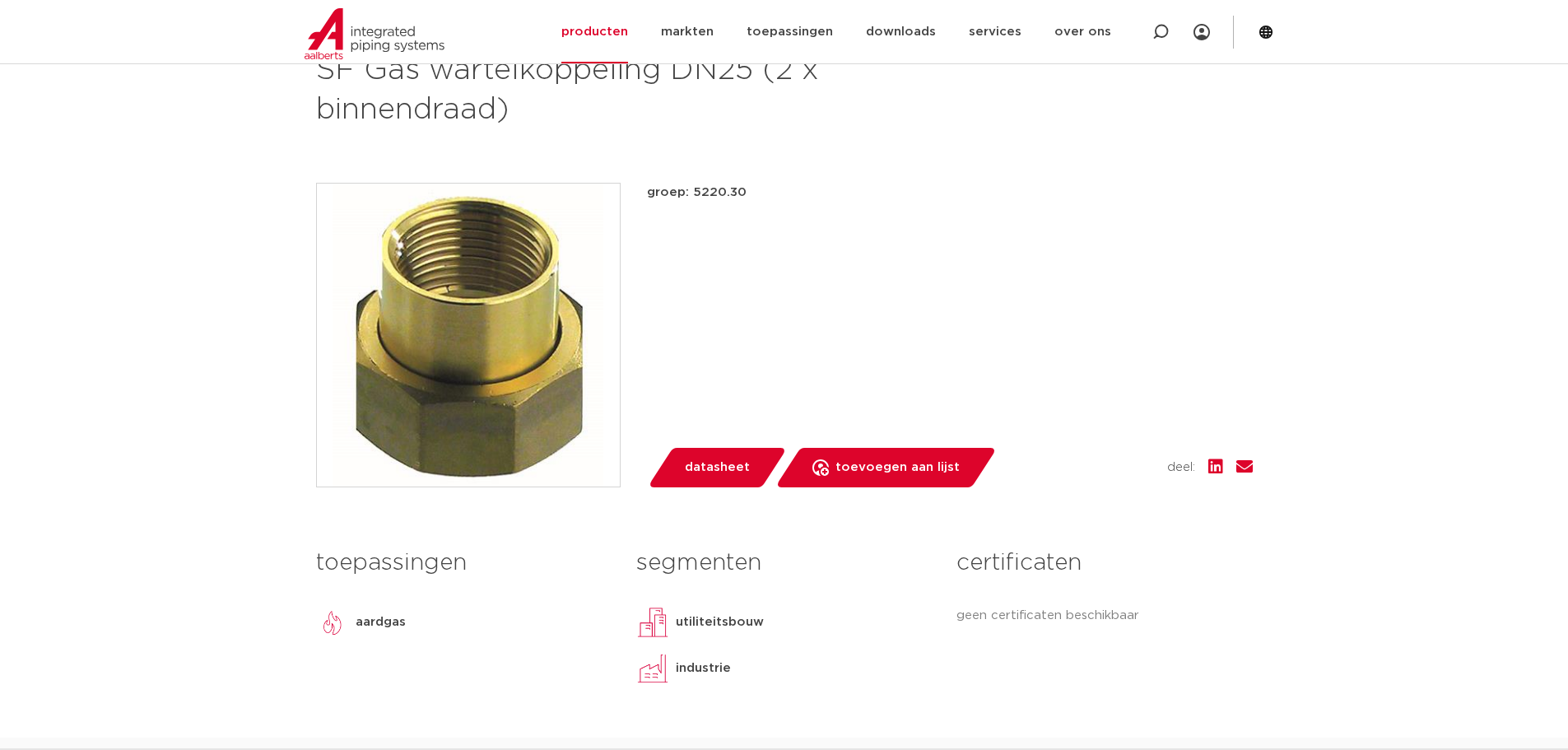
scroll to position [247, 0]
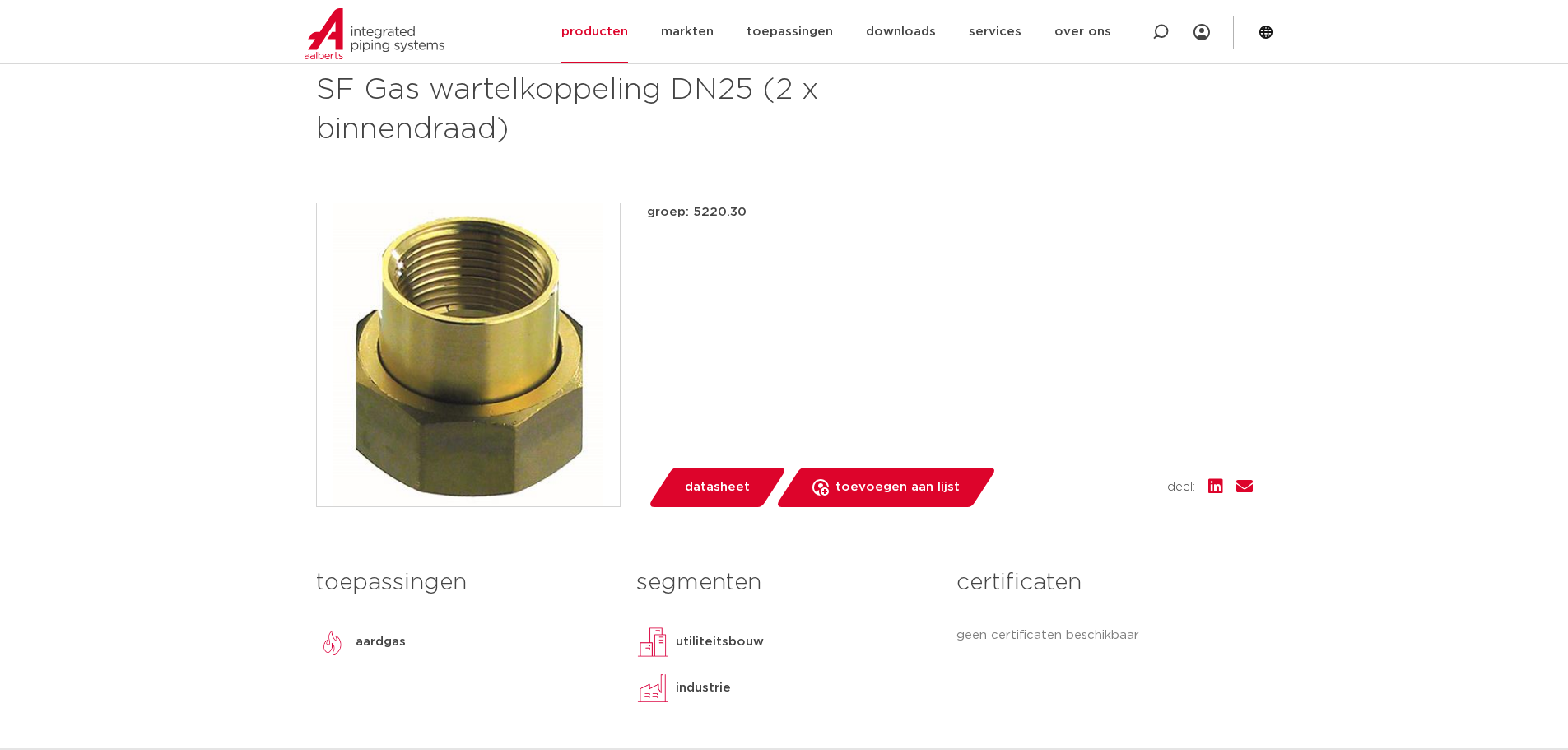
click at [527, 352] on img at bounding box center [468, 354] width 303 height 303
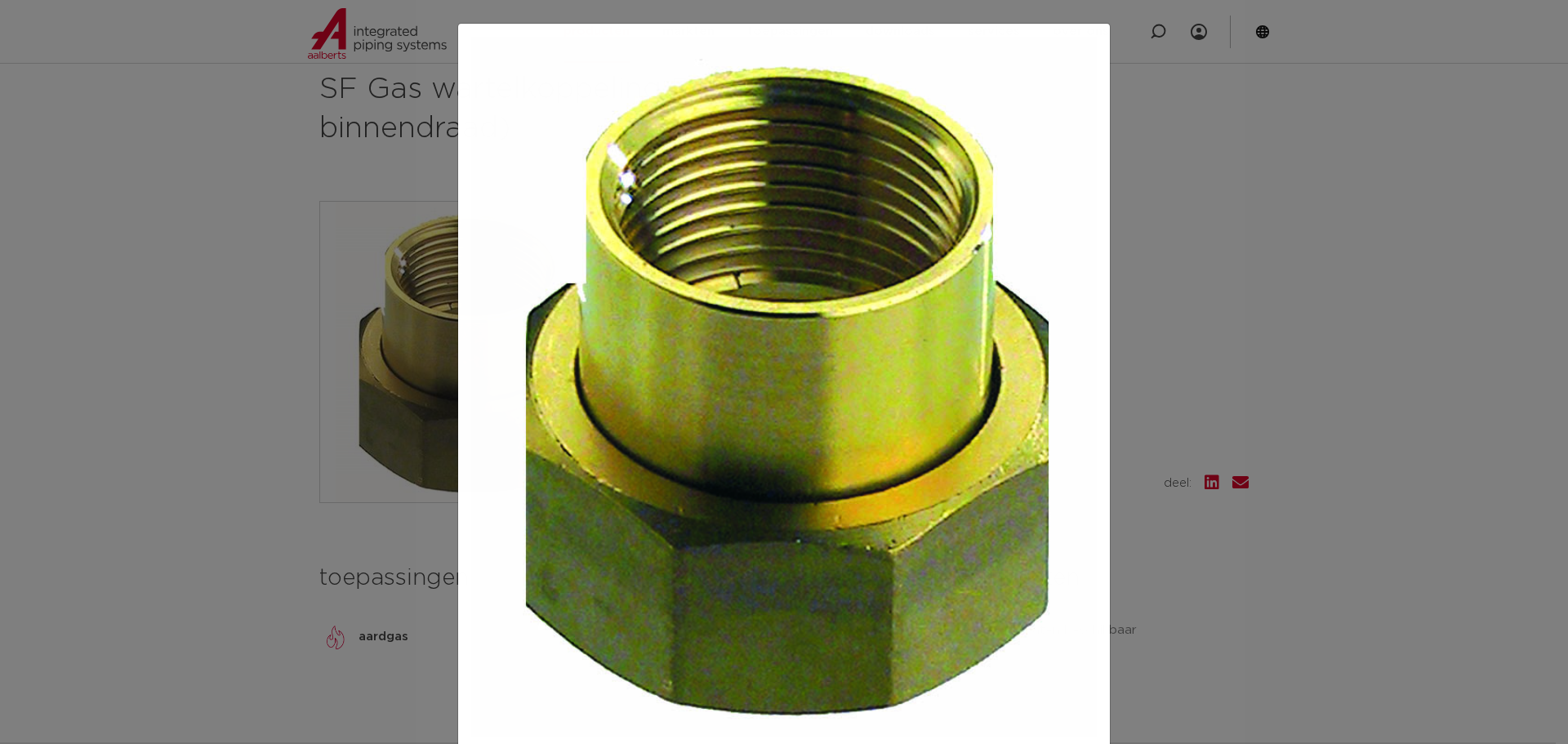
click at [1270, 301] on div at bounding box center [784, 372] width 1568 height 744
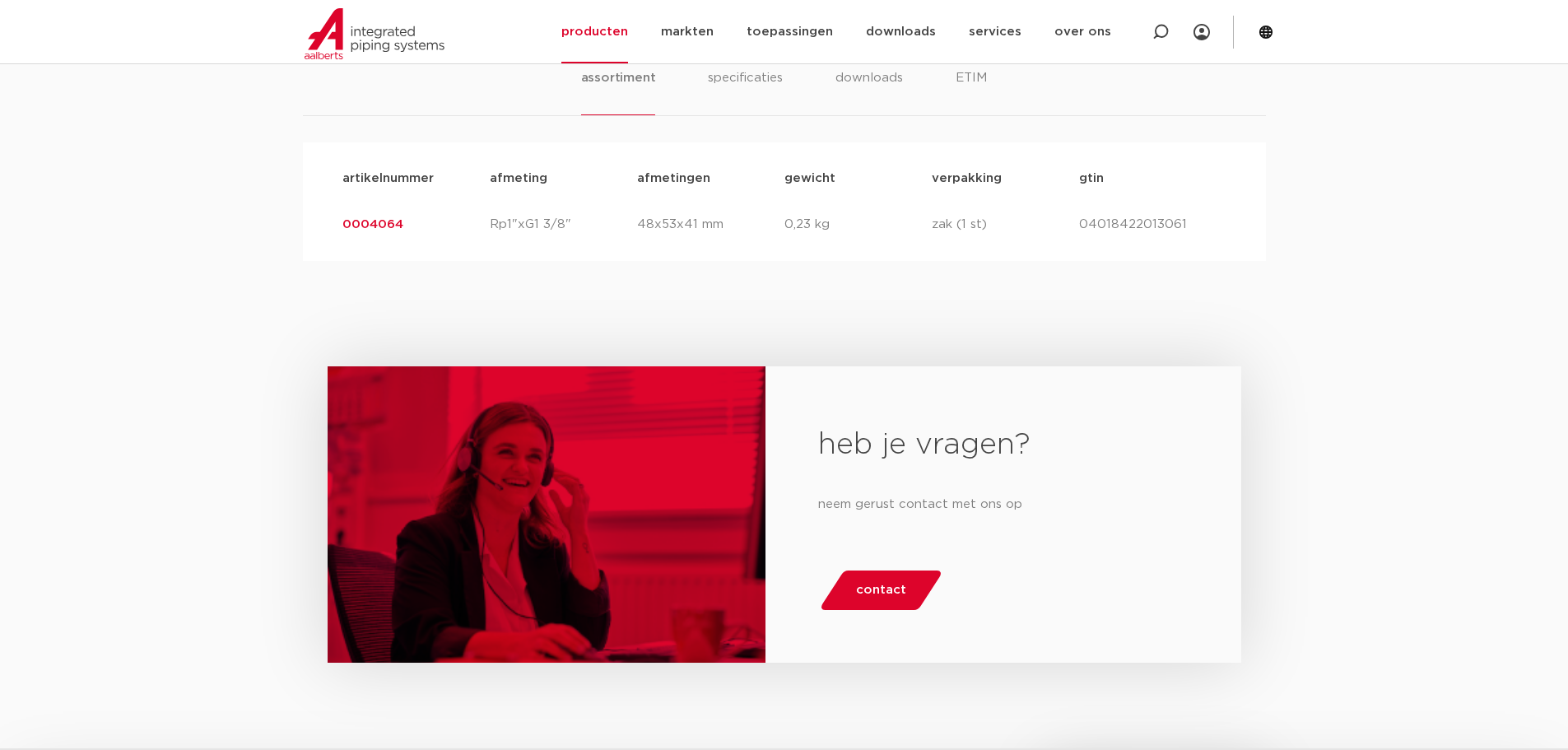
scroll to position [987, 0]
click at [823, 449] on h2 "heb je vragen?" at bounding box center [1003, 446] width 370 height 40
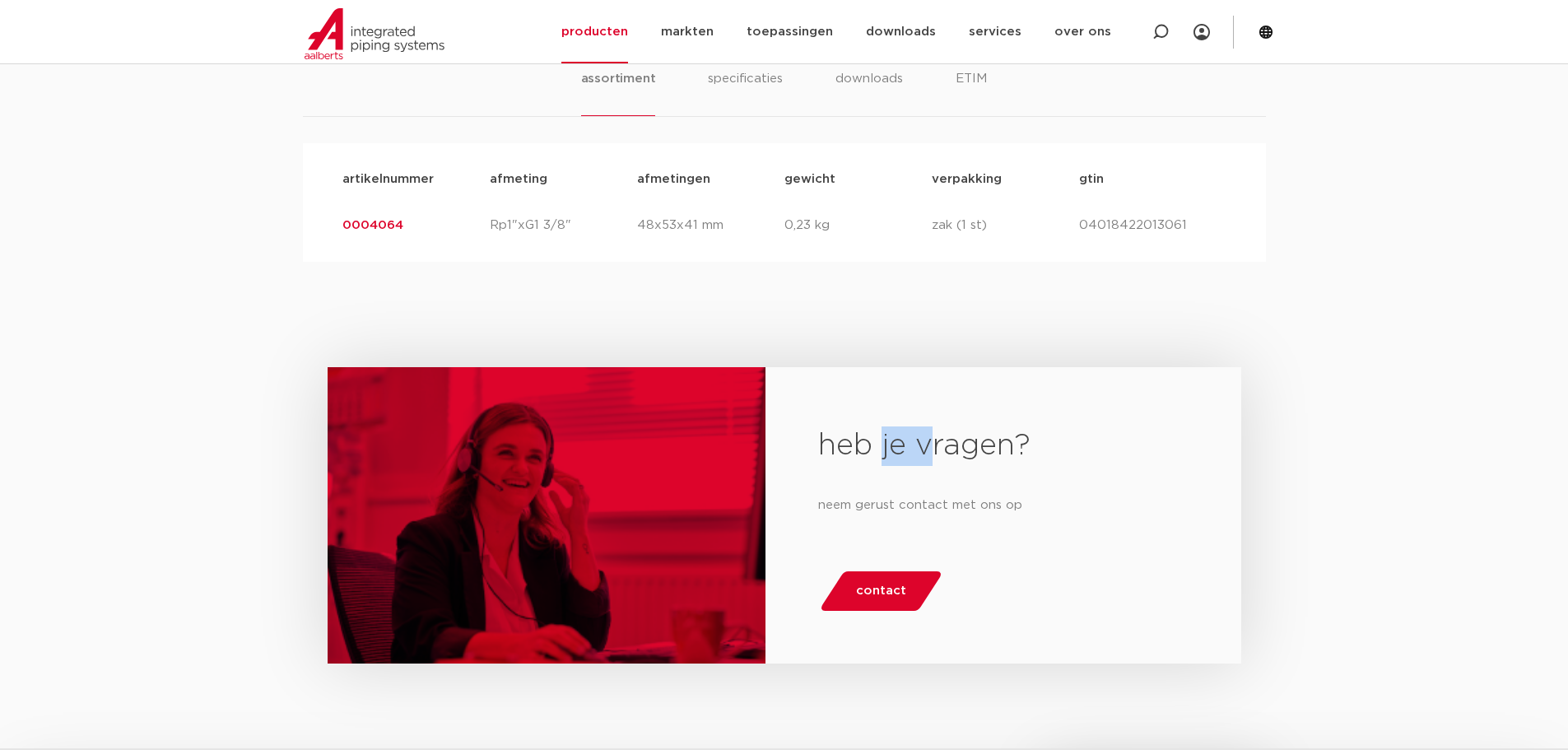
click at [823, 449] on h2 "heb je vragen?" at bounding box center [1003, 446] width 370 height 40
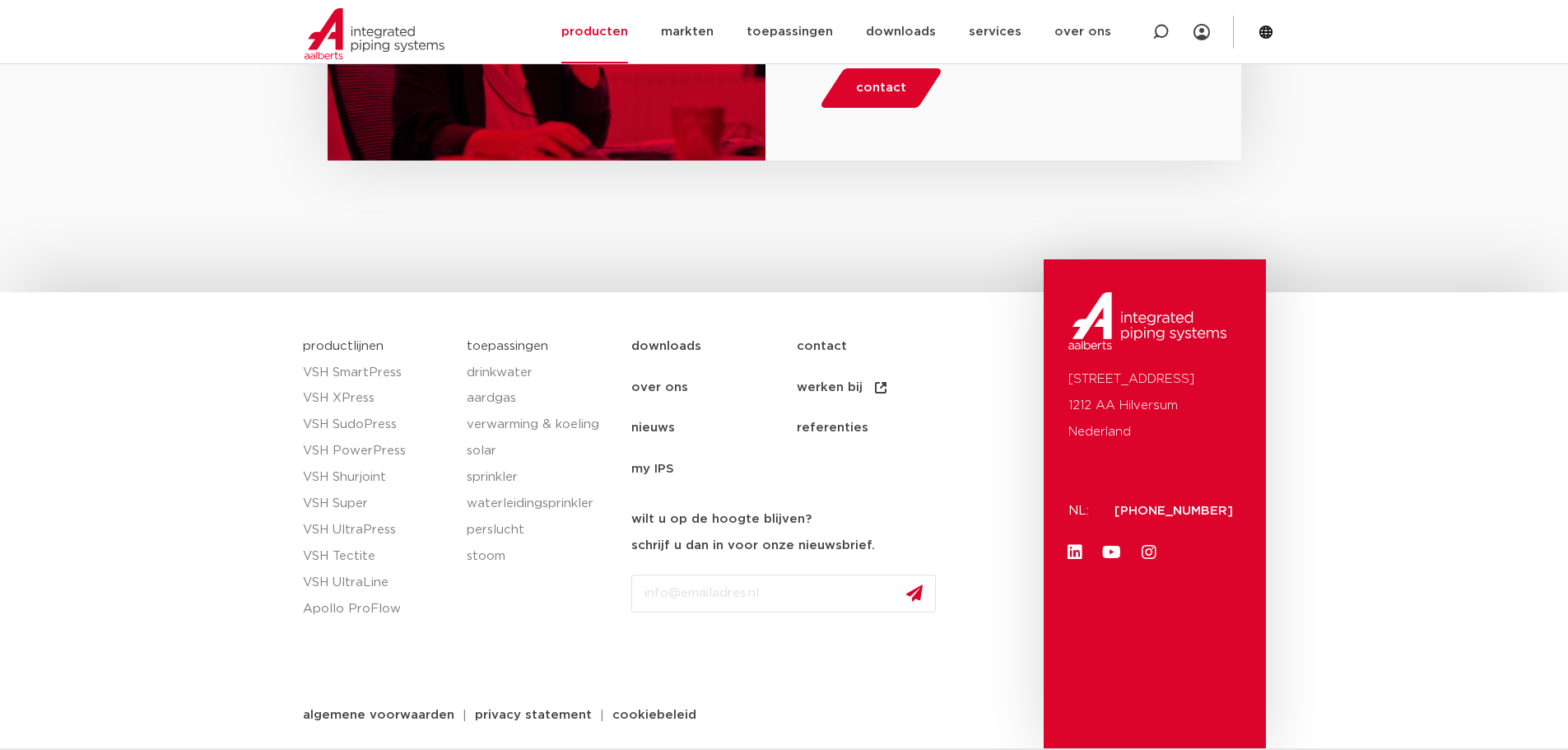
scroll to position [1492, 0]
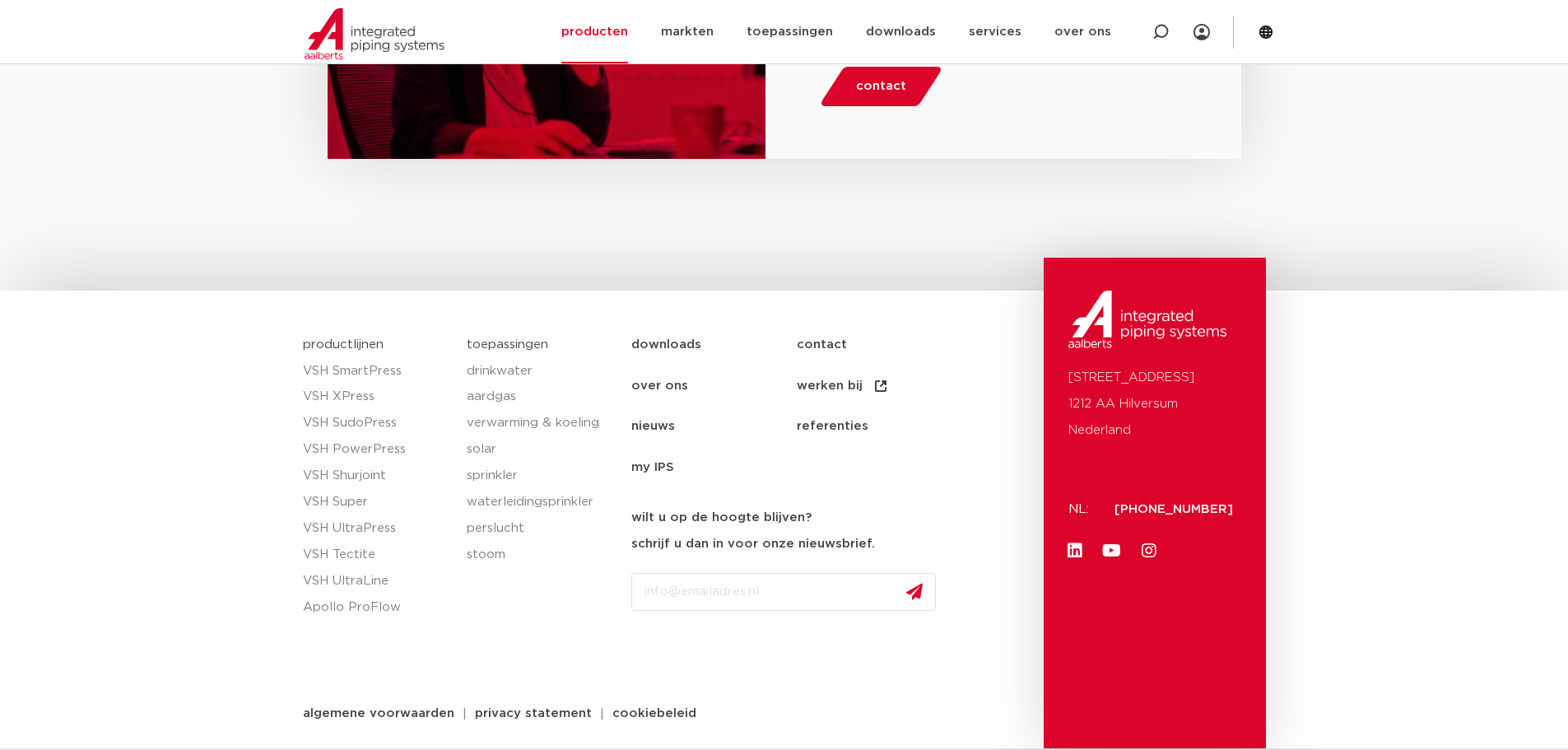
click at [808, 348] on link "contact" at bounding box center [879, 345] width 165 height 41
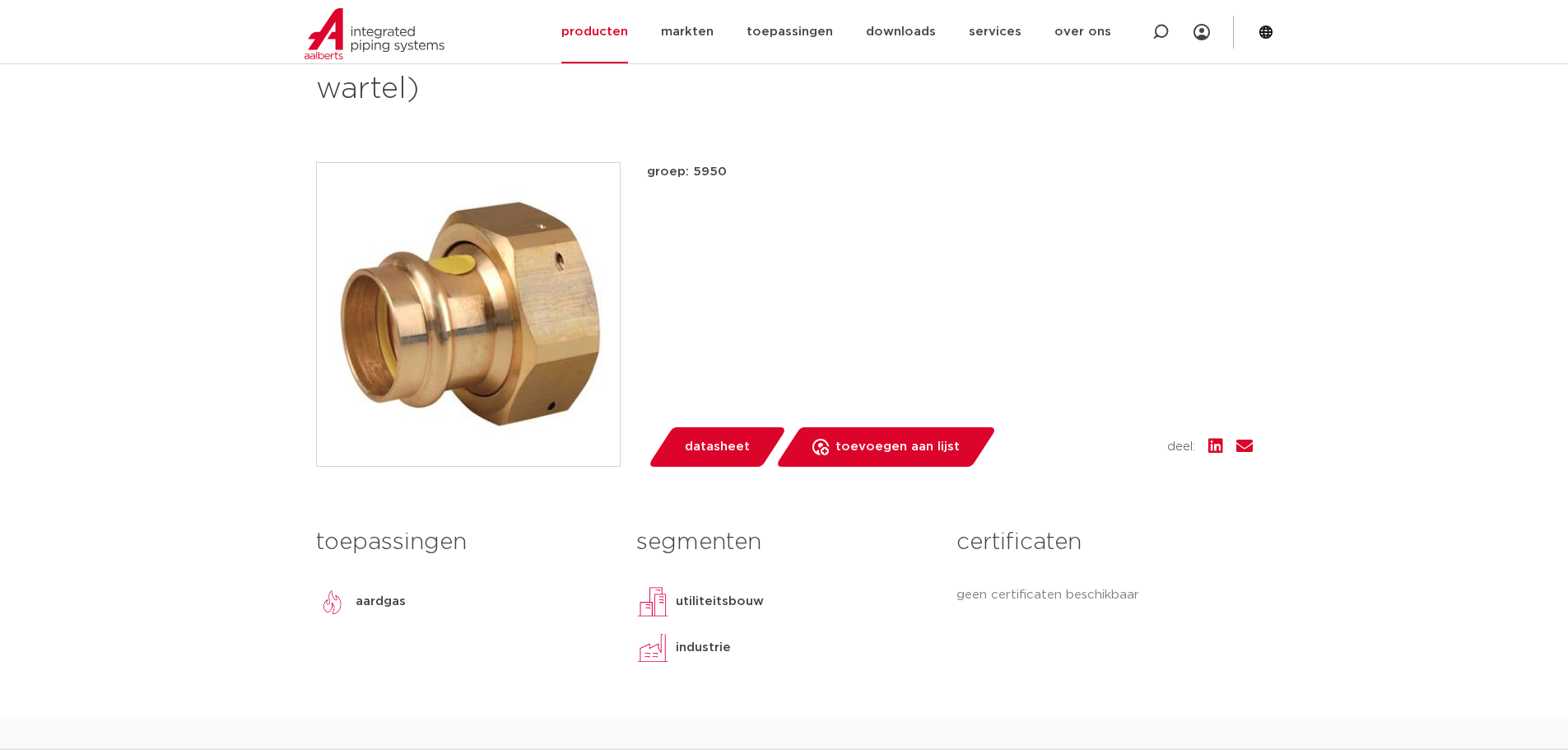
scroll to position [329, 0]
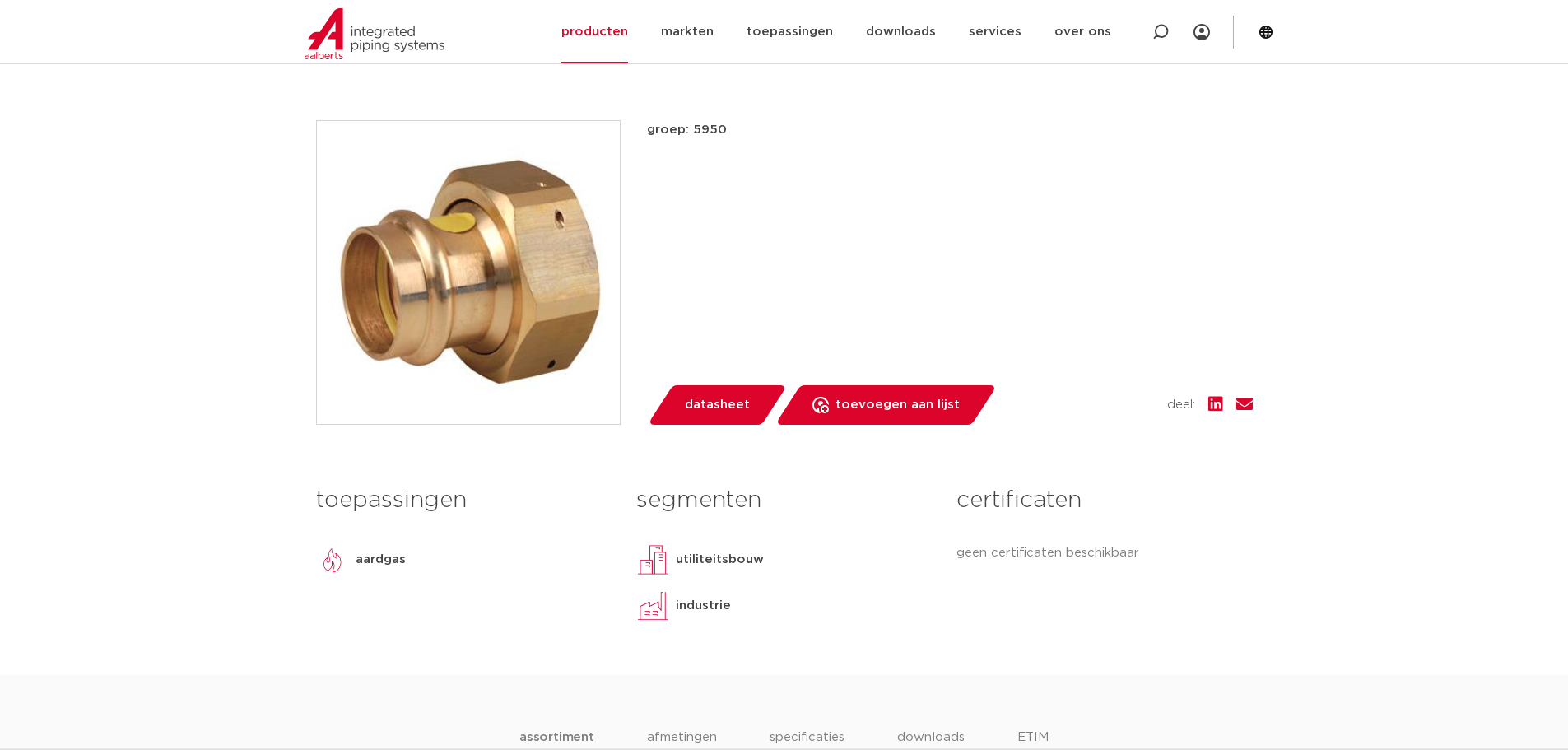
click at [460, 286] on img at bounding box center [468, 273] width 303 height 303
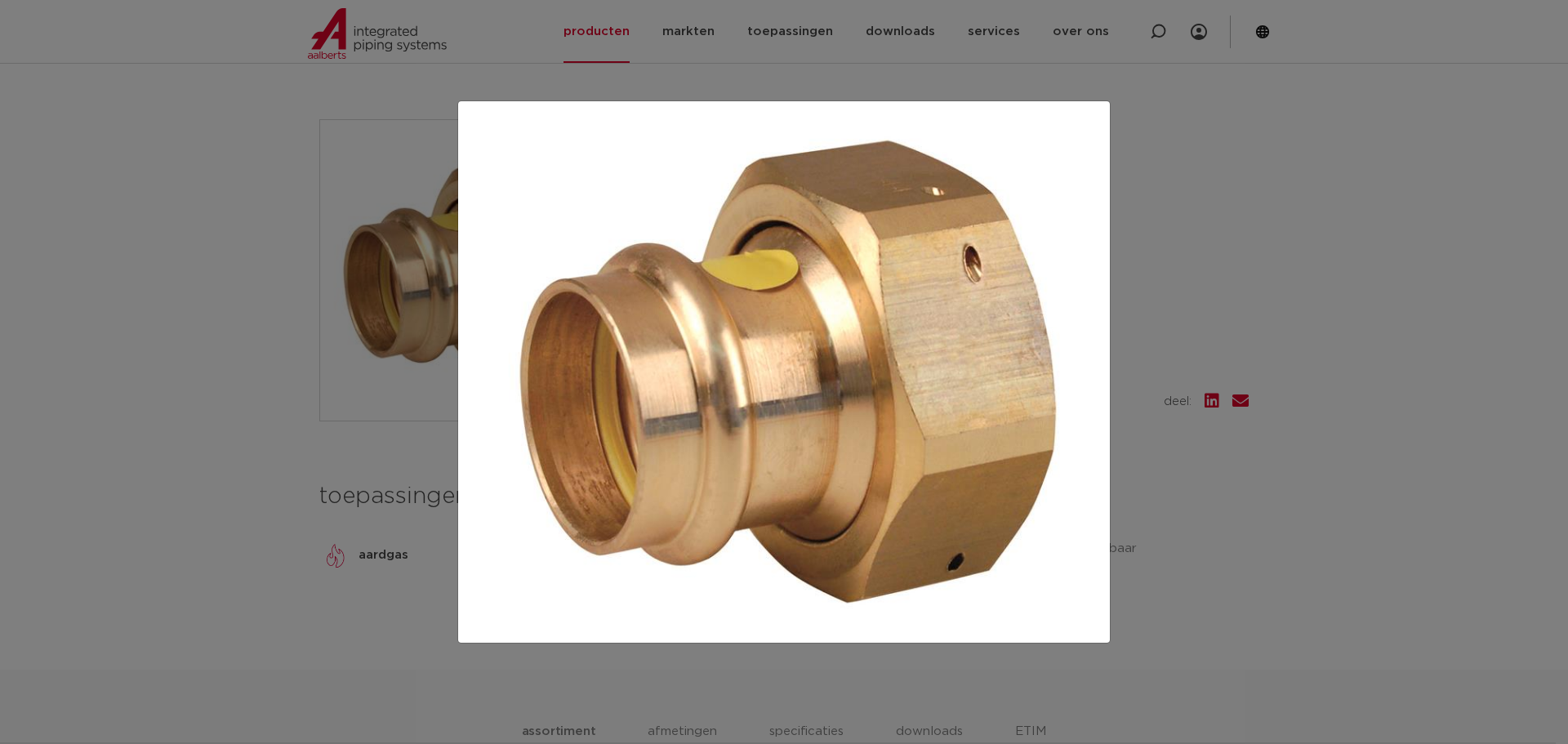
click at [1279, 259] on div at bounding box center [784, 372] width 1568 height 744
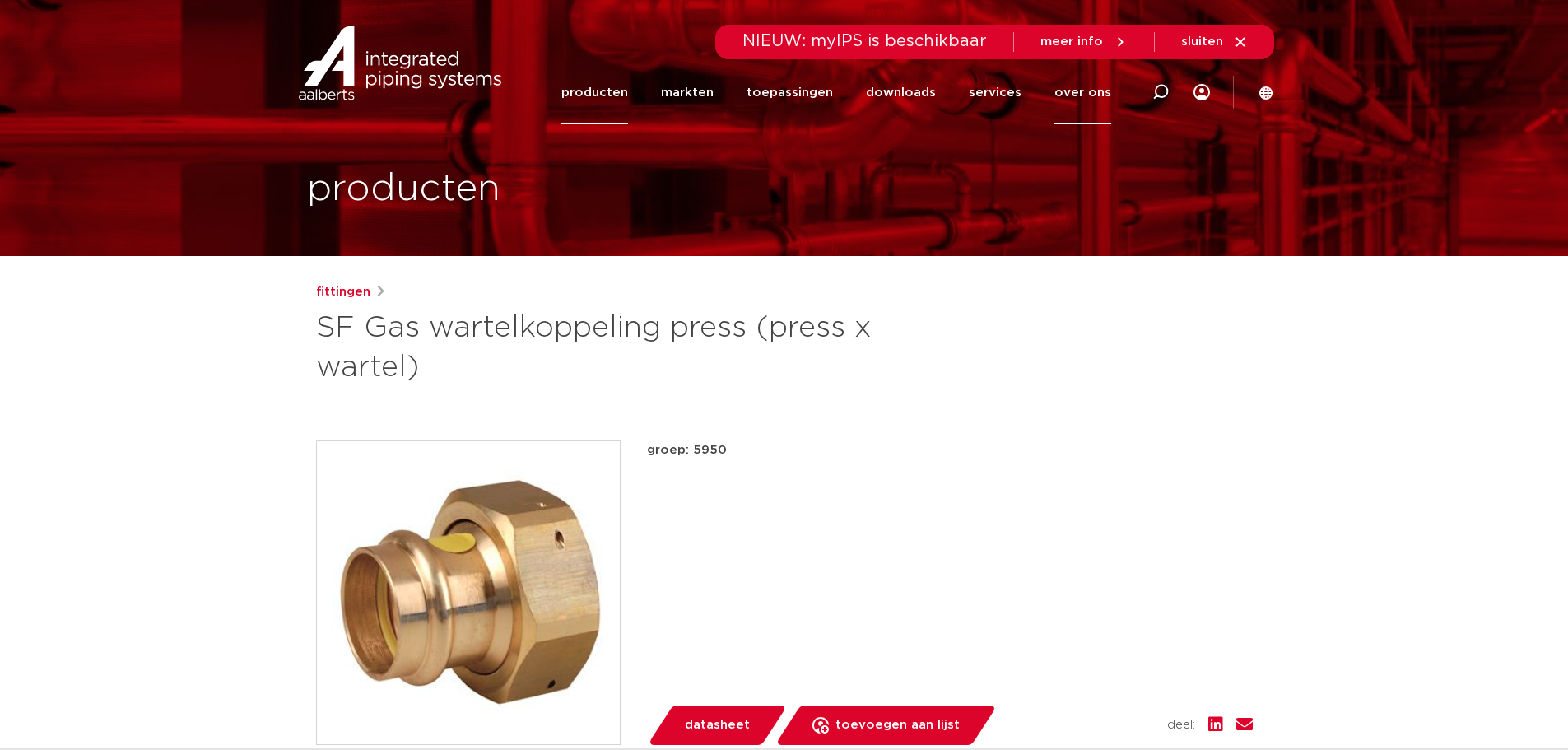
scroll to position [0, 0]
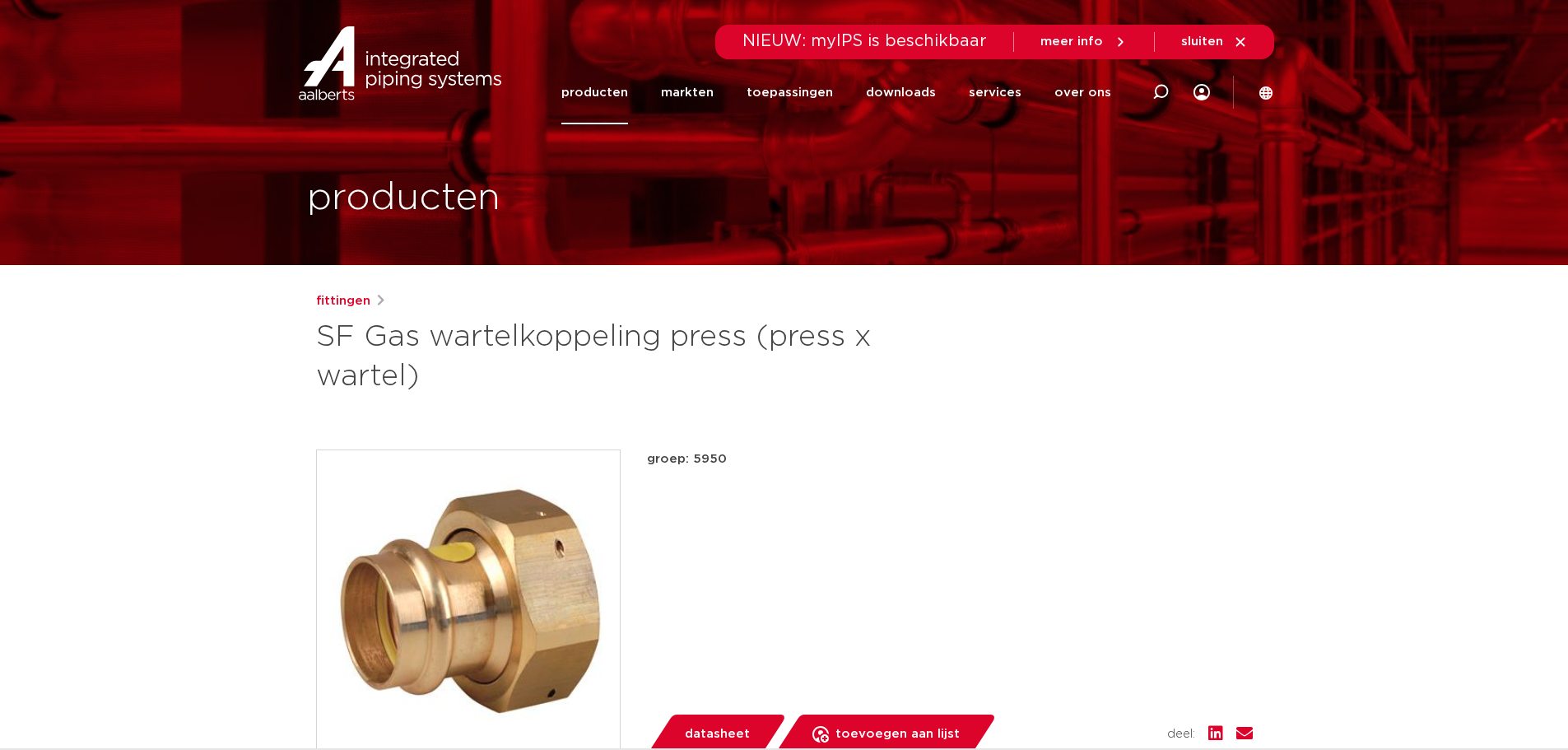
click at [1058, 90] on li "over ons ons verhaal people & culture sustainability vacatures referenties cont…" at bounding box center [1074, 93] width 73 height 64
click at [1068, 95] on link "over ons" at bounding box center [1083, 93] width 57 height 64
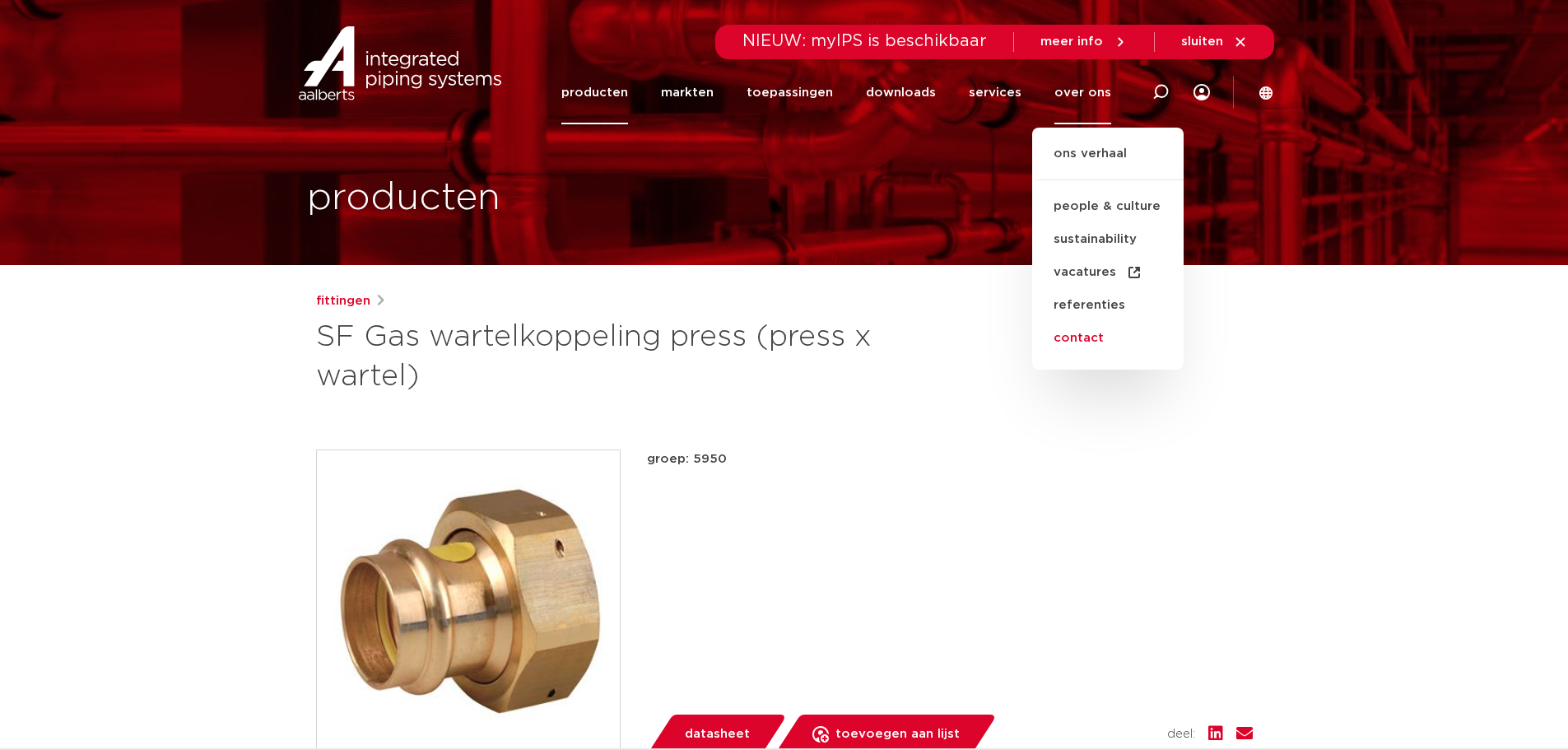
click at [1067, 330] on link "contact" at bounding box center [1108, 338] width 151 height 33
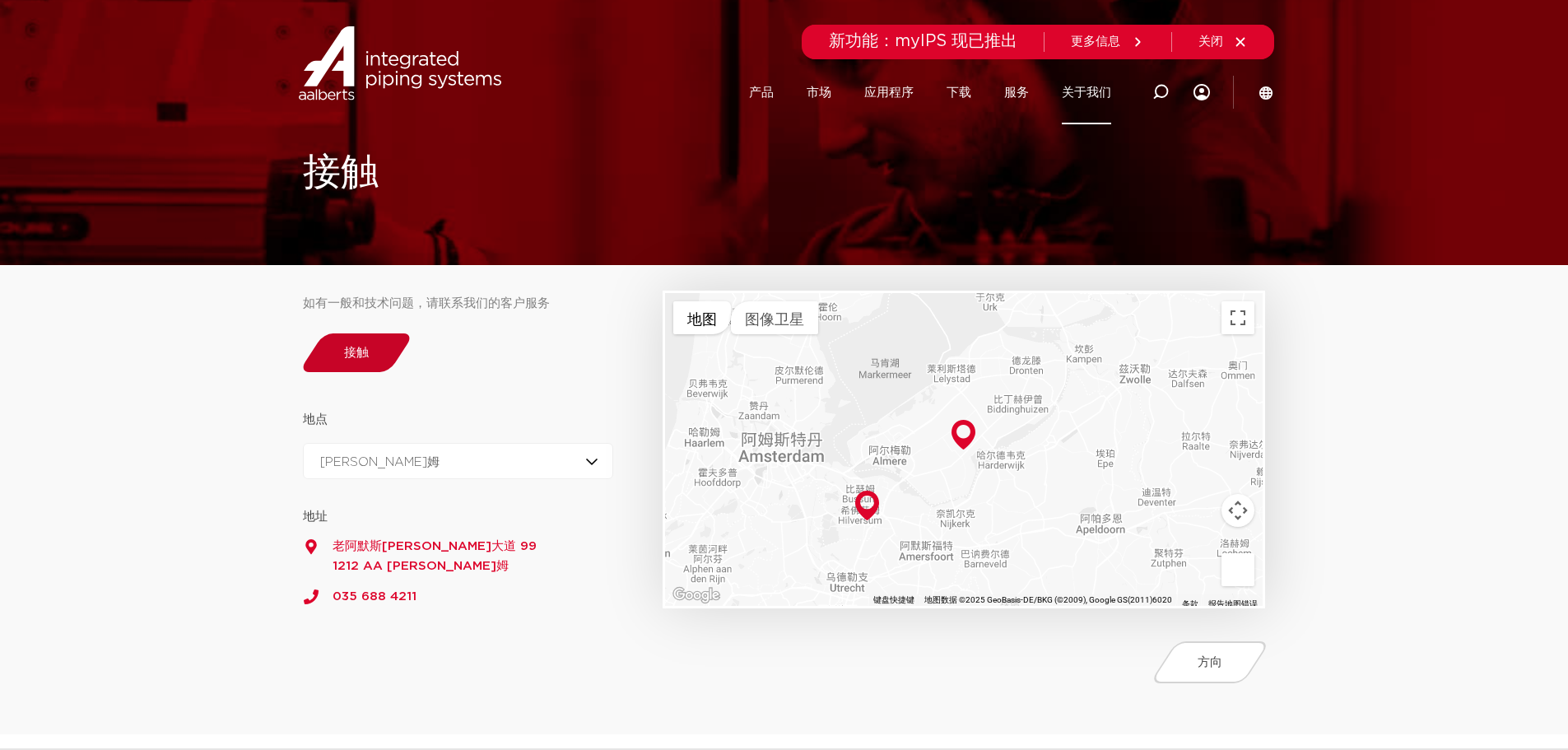
click at [372, 349] on link "接触" at bounding box center [355, 353] width 116 height 39
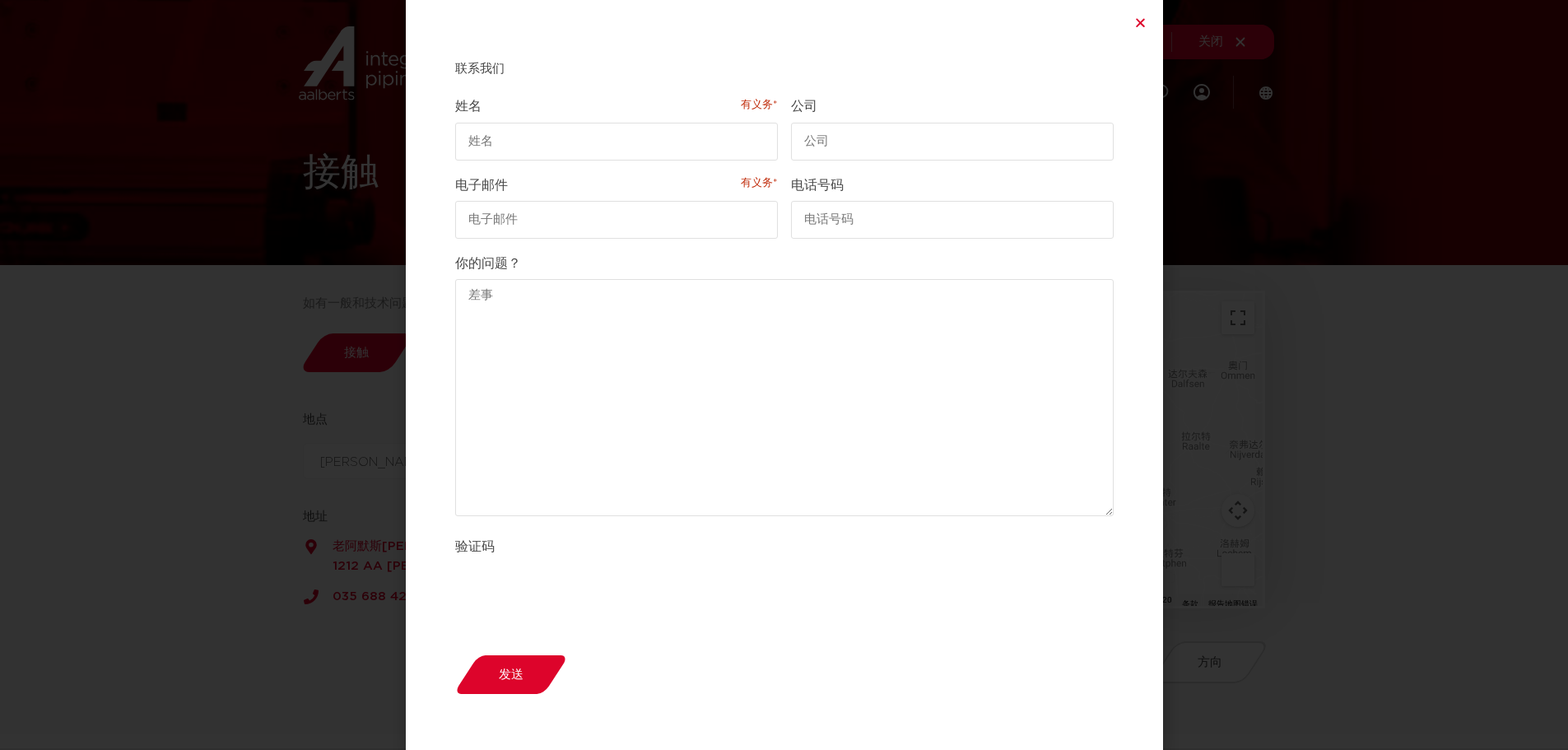
click at [1128, 21] on div "联系我们 “ 有义务* " 表示必填字段 查看表单时此字段被隐藏 员工邮箱 姓名 有义务* 公司 电子邮件 有义务* 电话号码 你的问题？ 验证码 发送 Δ" at bounding box center [784, 375] width 757 height 750
click at [1136, 25] on icon "关闭" at bounding box center [1141, 22] width 12 height 12
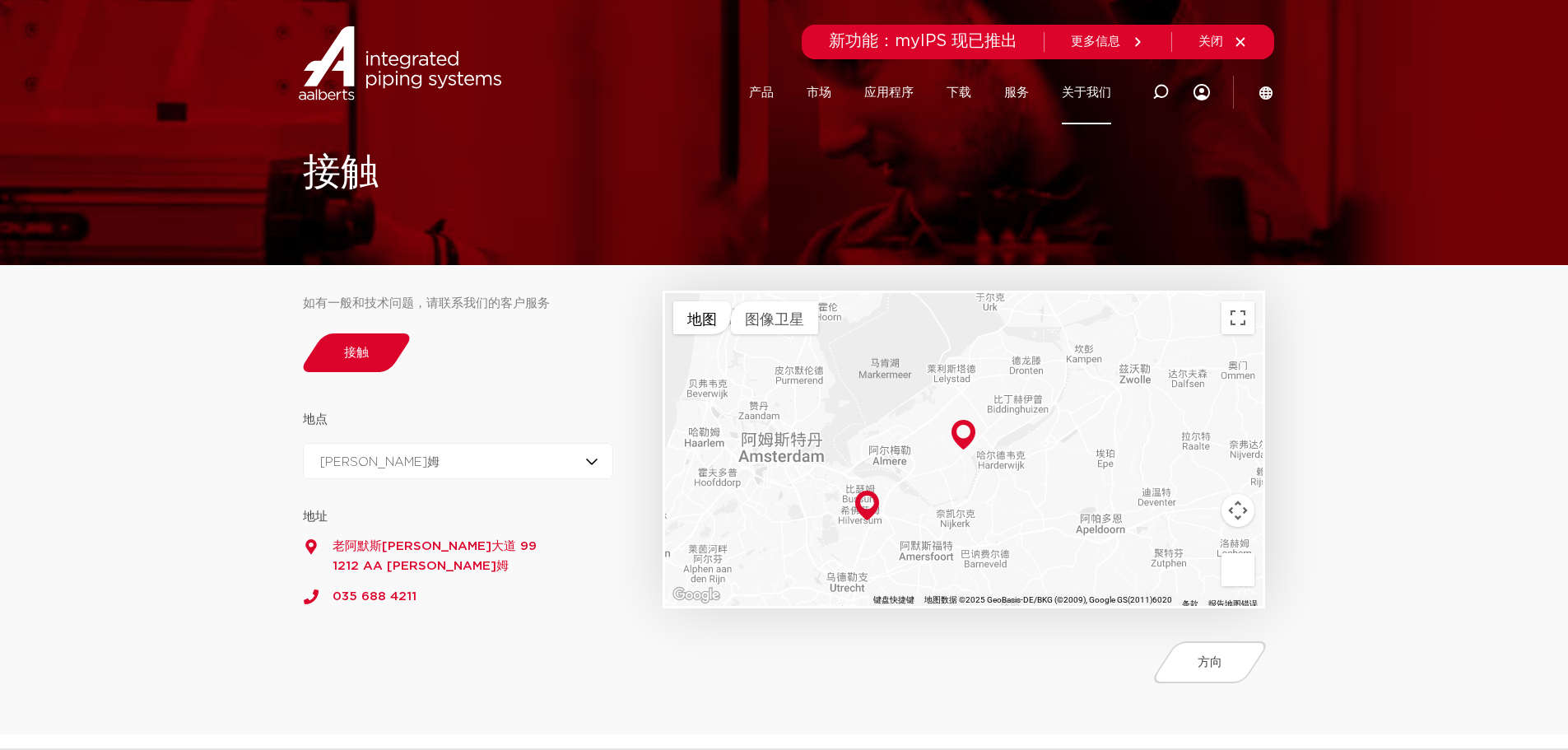
click at [583, 483] on div "52.2195769 5.1900583 地址 老阿默斯福特大道 99 1212 AA 希尔弗瑟姆 035 688 4211 52.3636863 5.511…" at bounding box center [458, 534] width 311 height 111
click at [593, 468] on div "希尔弗瑟姆 希尔弗瑟姆 泽沃德" at bounding box center [458, 461] width 311 height 36
click at [384, 538] on li "泽沃德" at bounding box center [387, 533] width 167 height 33
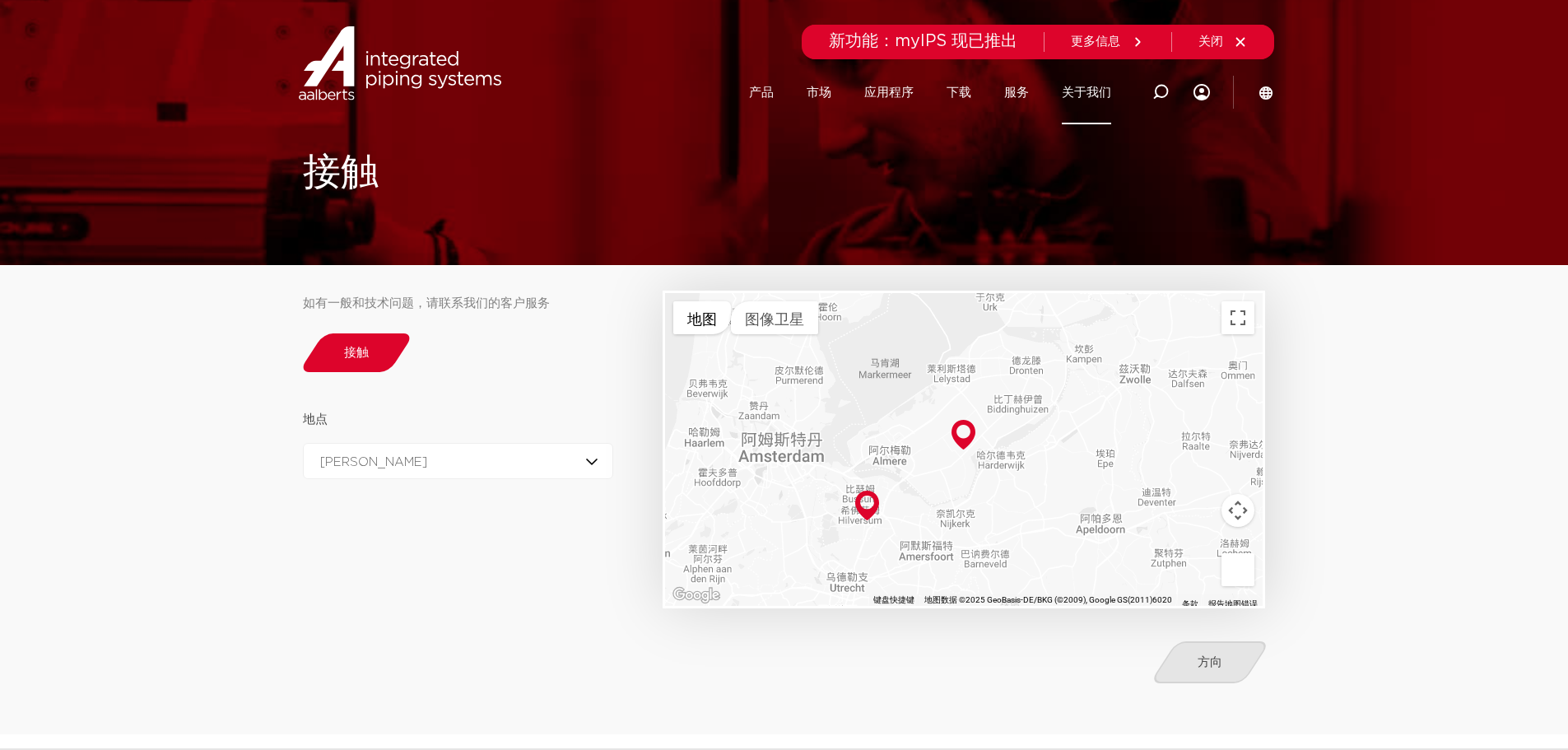
click at [1222, 676] on link "方向" at bounding box center [1210, 661] width 121 height 42
